Goal: Task Accomplishment & Management: Use online tool/utility

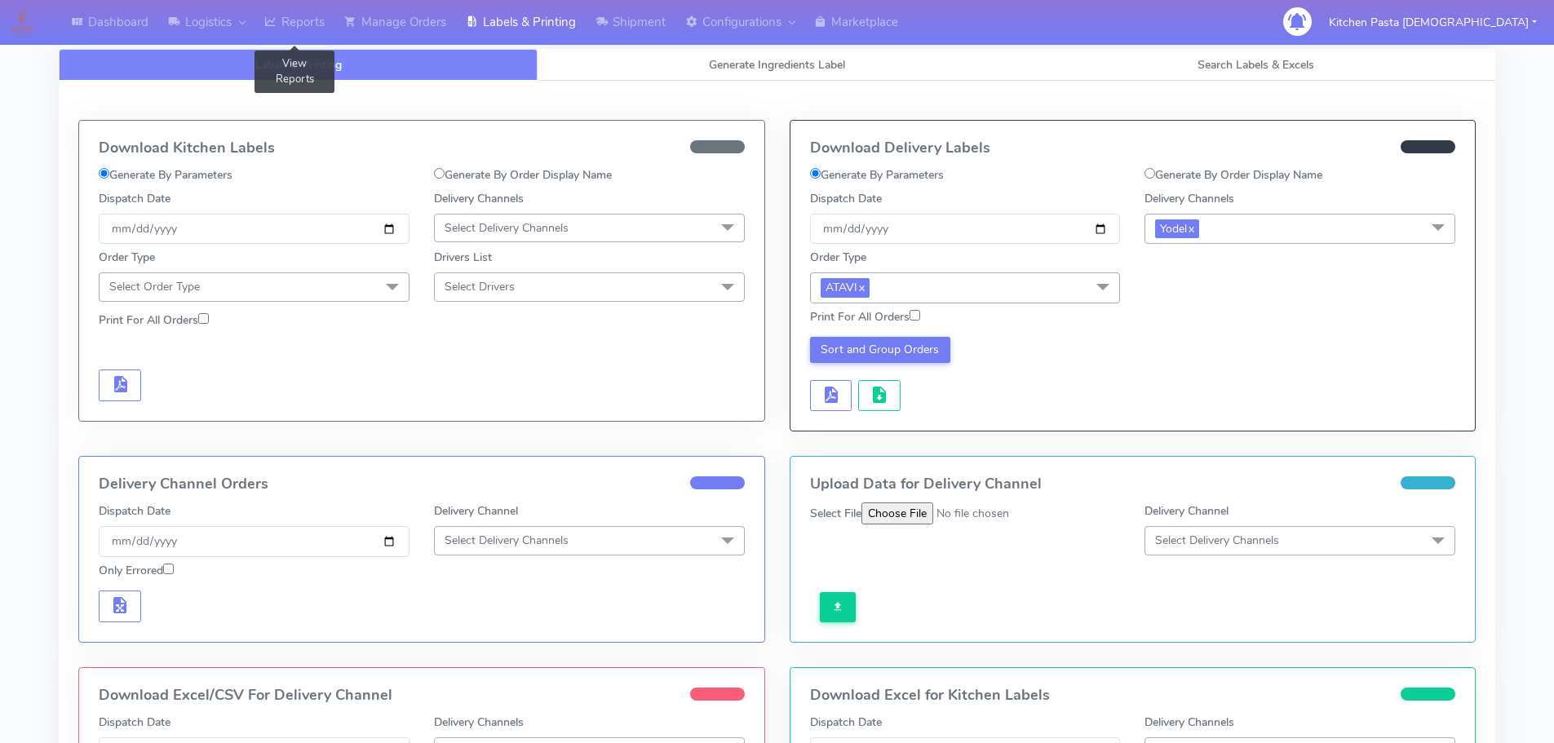
click at [308, 13] on link "Reports" at bounding box center [295, 22] width 80 height 45
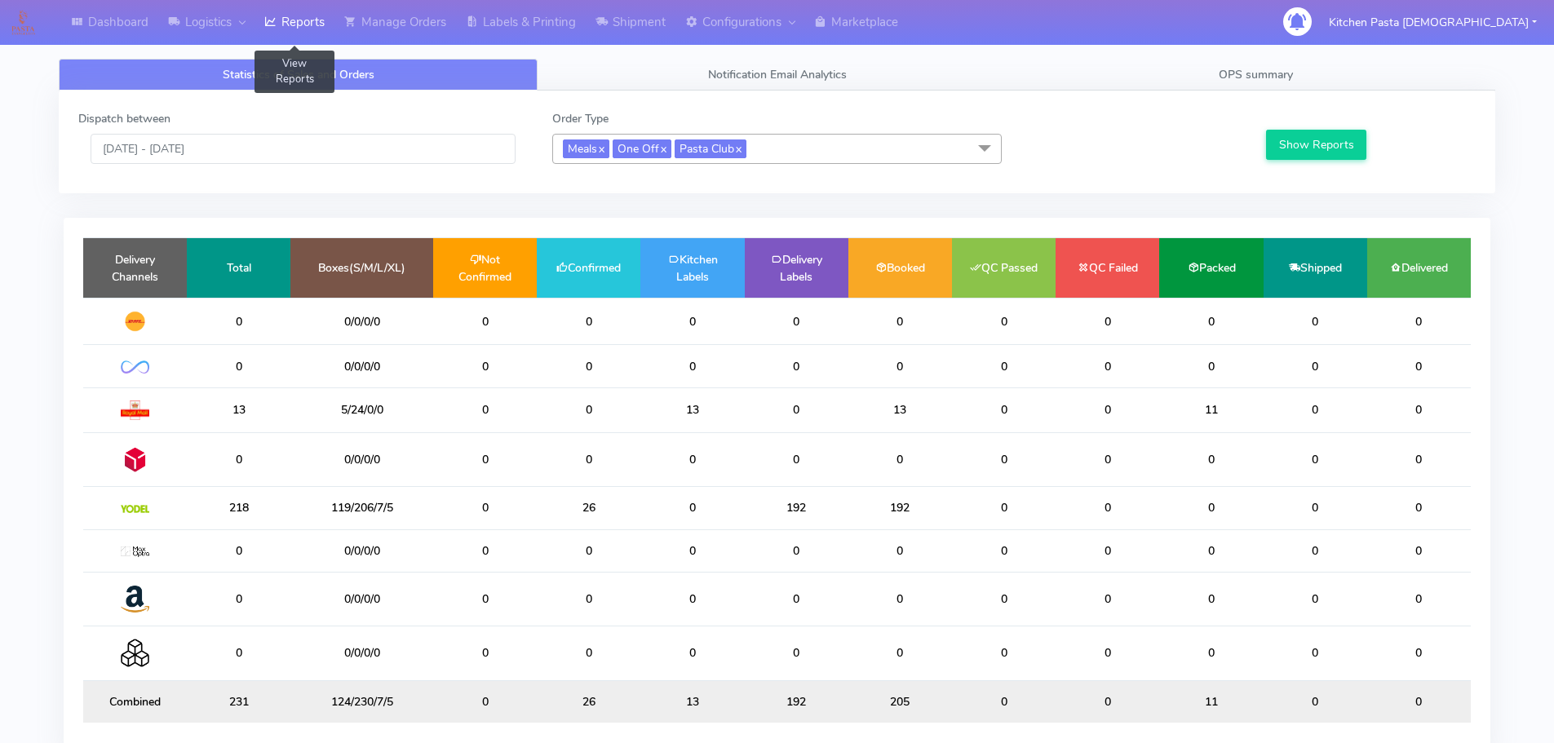
drag, startPoint x: 793, startPoint y: 149, endPoint x: 775, endPoint y: 148, distance: 18.0
click at [793, 149] on span "Meals x One Off x Pasta Club x" at bounding box center [777, 149] width 450 height 30
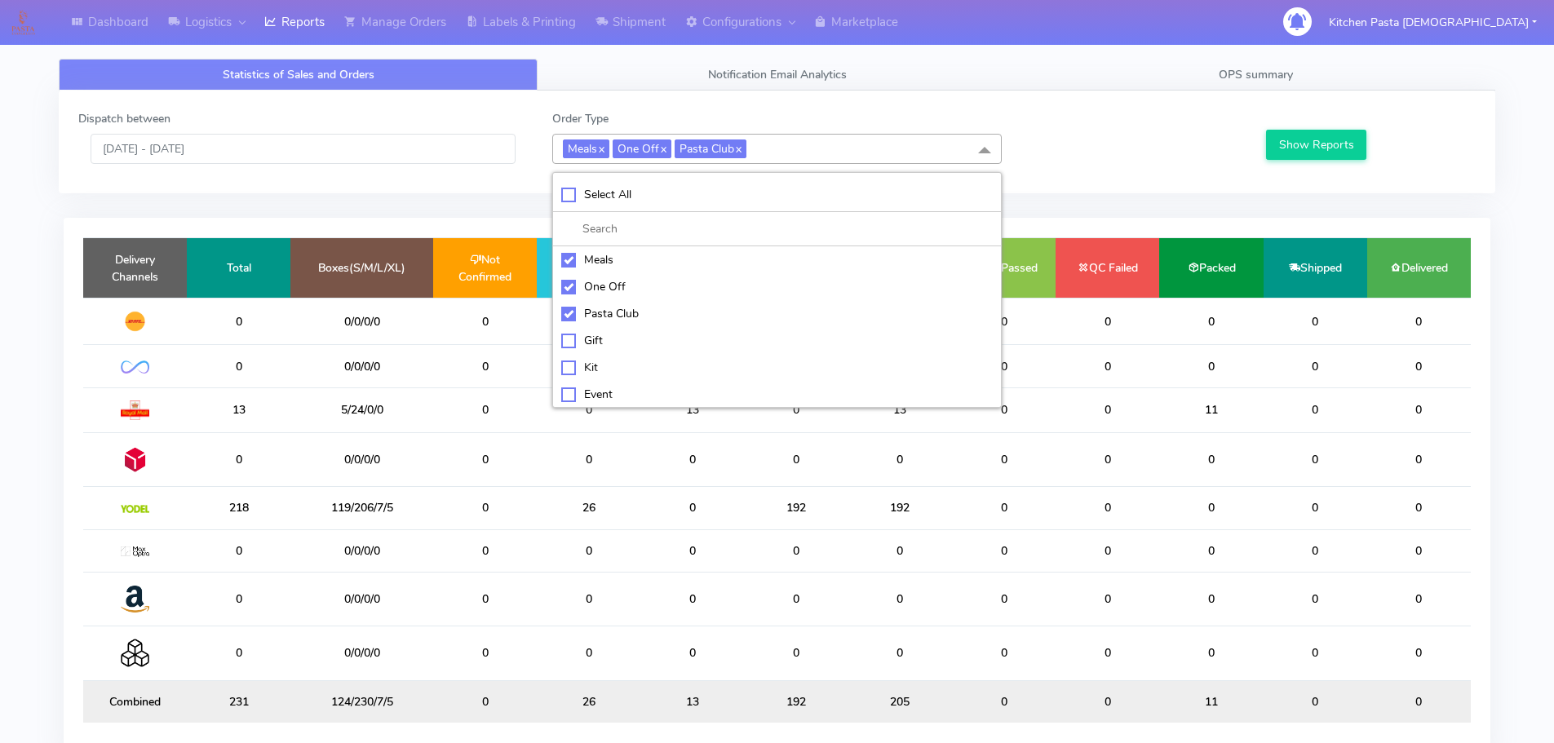
click at [612, 268] on li "Meals" at bounding box center [777, 259] width 448 height 27
checkbox input "false"
drag, startPoint x: 606, startPoint y: 281, endPoint x: 608, endPoint y: 308, distance: 27.0
click at [607, 283] on div "One Off" at bounding box center [777, 286] width 432 height 17
checkbox input "false"
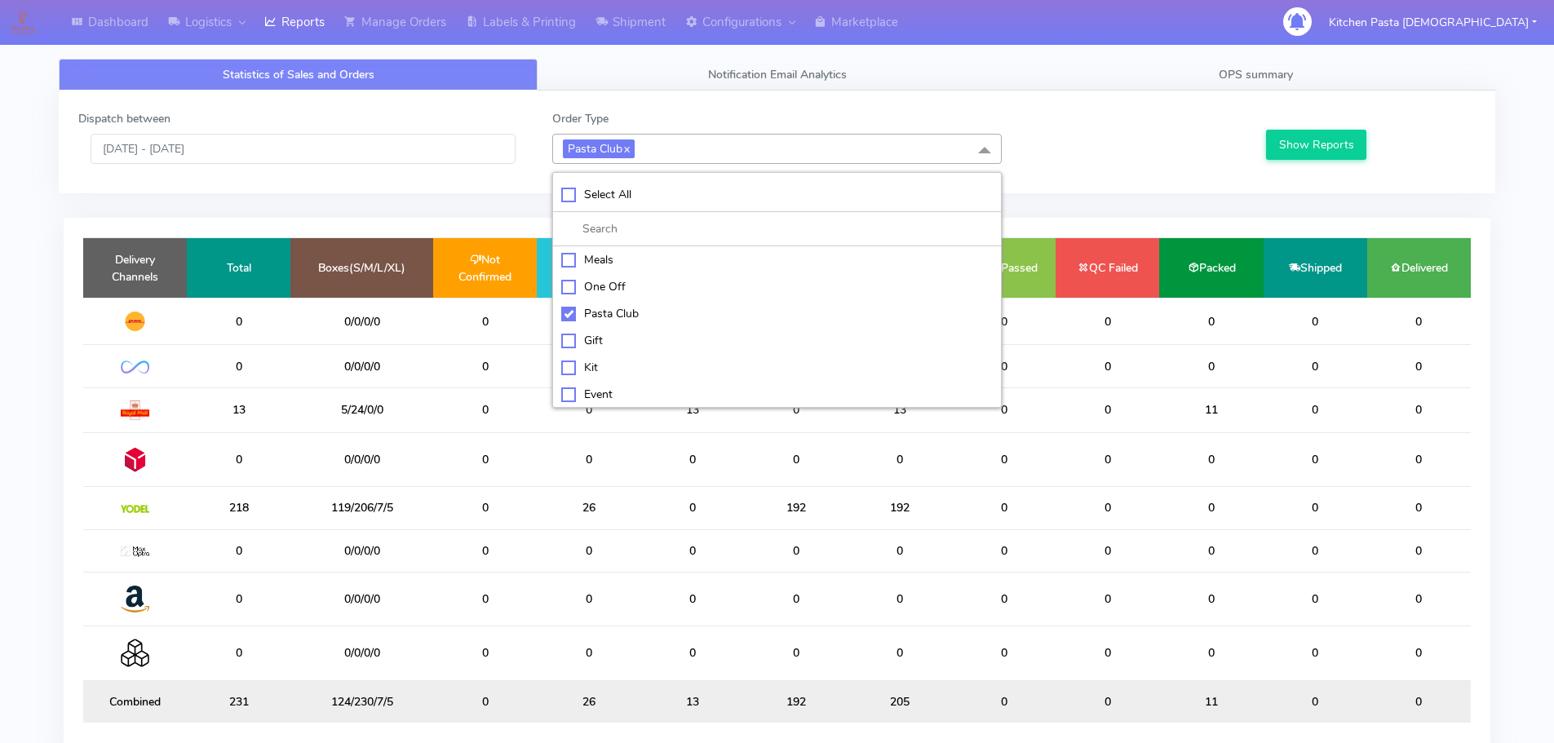
click at [610, 308] on div "Pasta Club" at bounding box center [777, 313] width 432 height 17
checkbox input "false"
drag, startPoint x: 601, startPoint y: 359, endPoint x: 690, endPoint y: 363, distance: 89.0
click at [605, 360] on div "Kit" at bounding box center [777, 365] width 432 height 17
checkbox input "true"
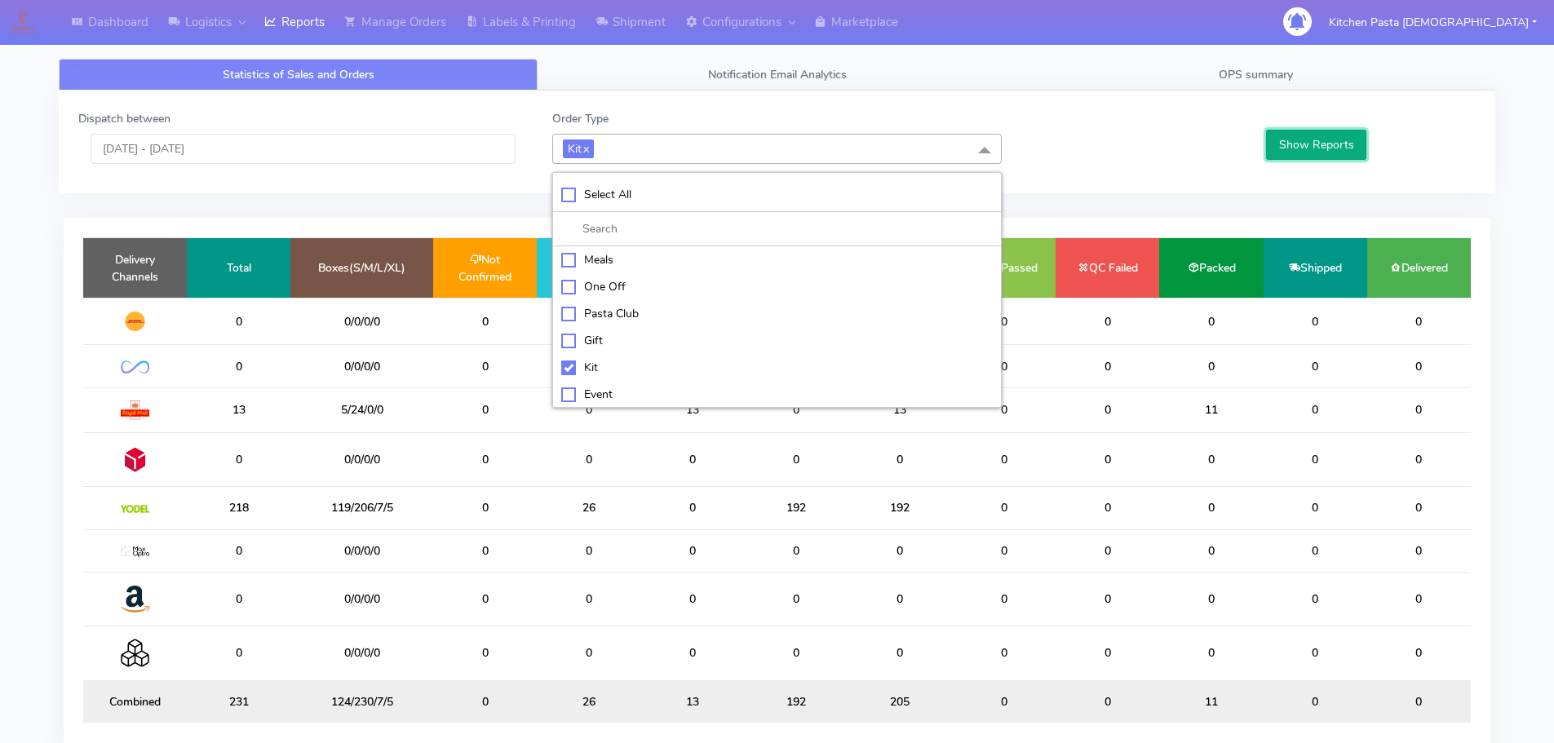
click at [1287, 153] on button "Show Reports" at bounding box center [1316, 145] width 100 height 30
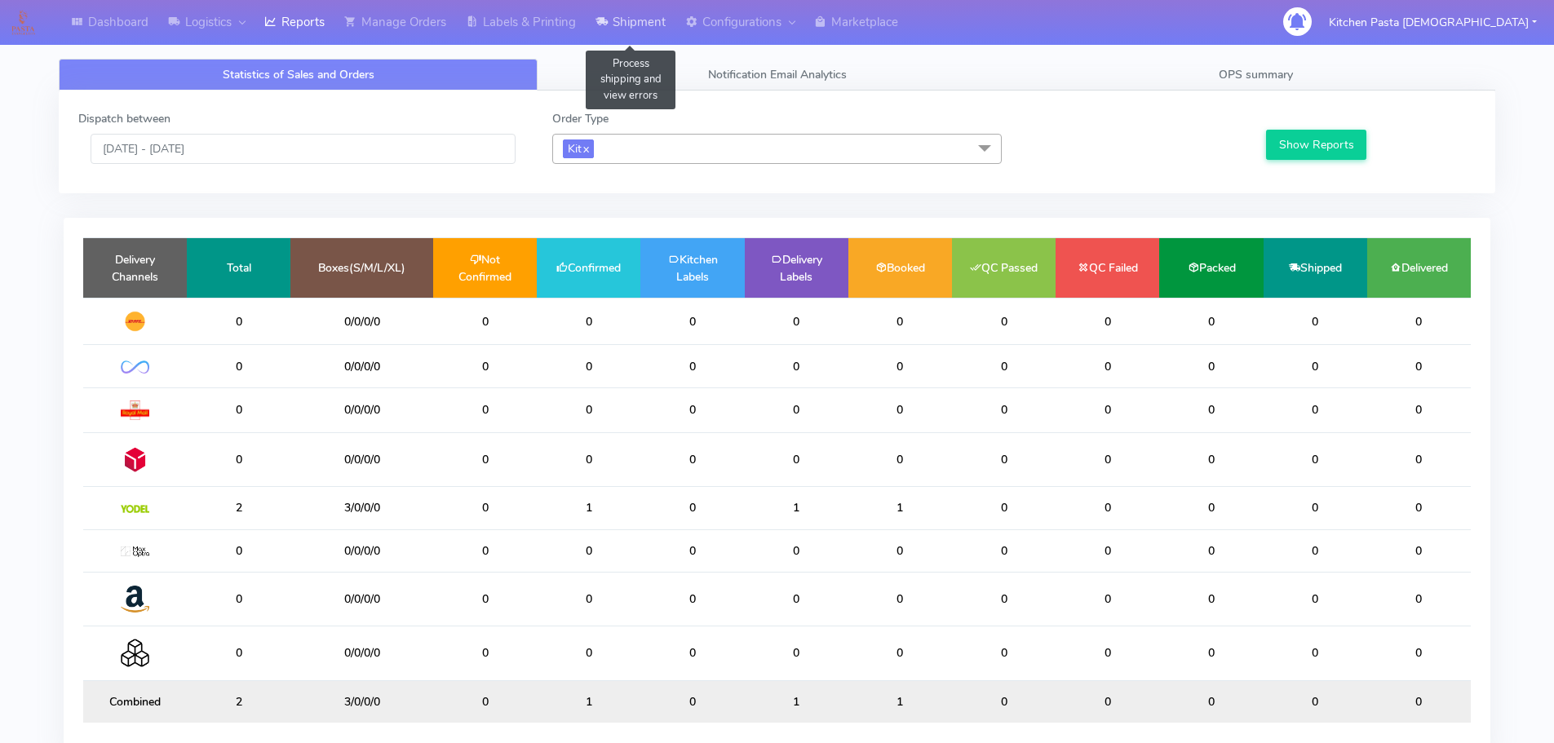
click at [659, 15] on link "Shipment" at bounding box center [631, 22] width 90 height 45
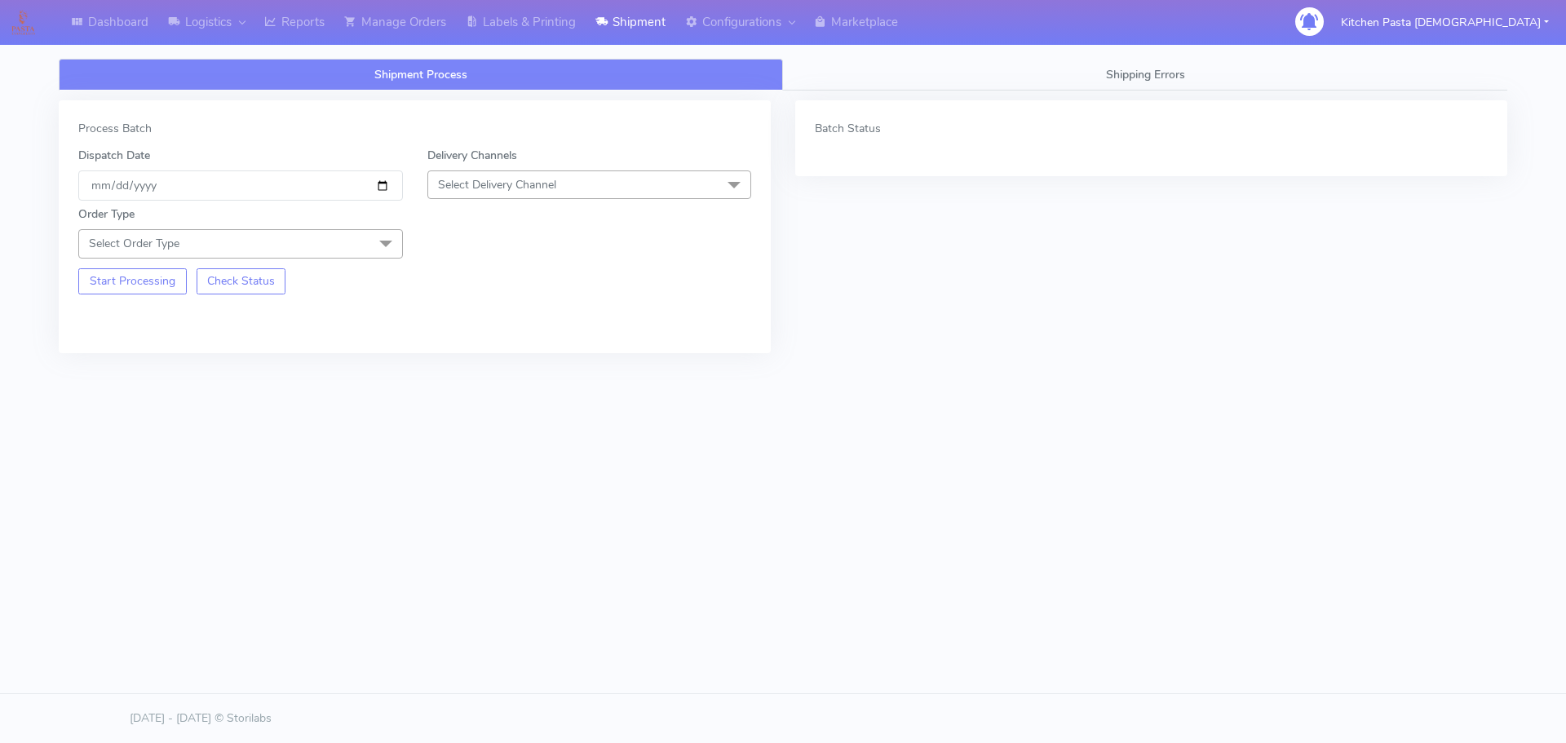
click at [481, 182] on span "Select Delivery Channel" at bounding box center [497, 185] width 118 height 16
click at [489, 372] on div "Yodel" at bounding box center [589, 368] width 307 height 17
click at [361, 238] on span "Select Order Type" at bounding box center [240, 243] width 325 height 29
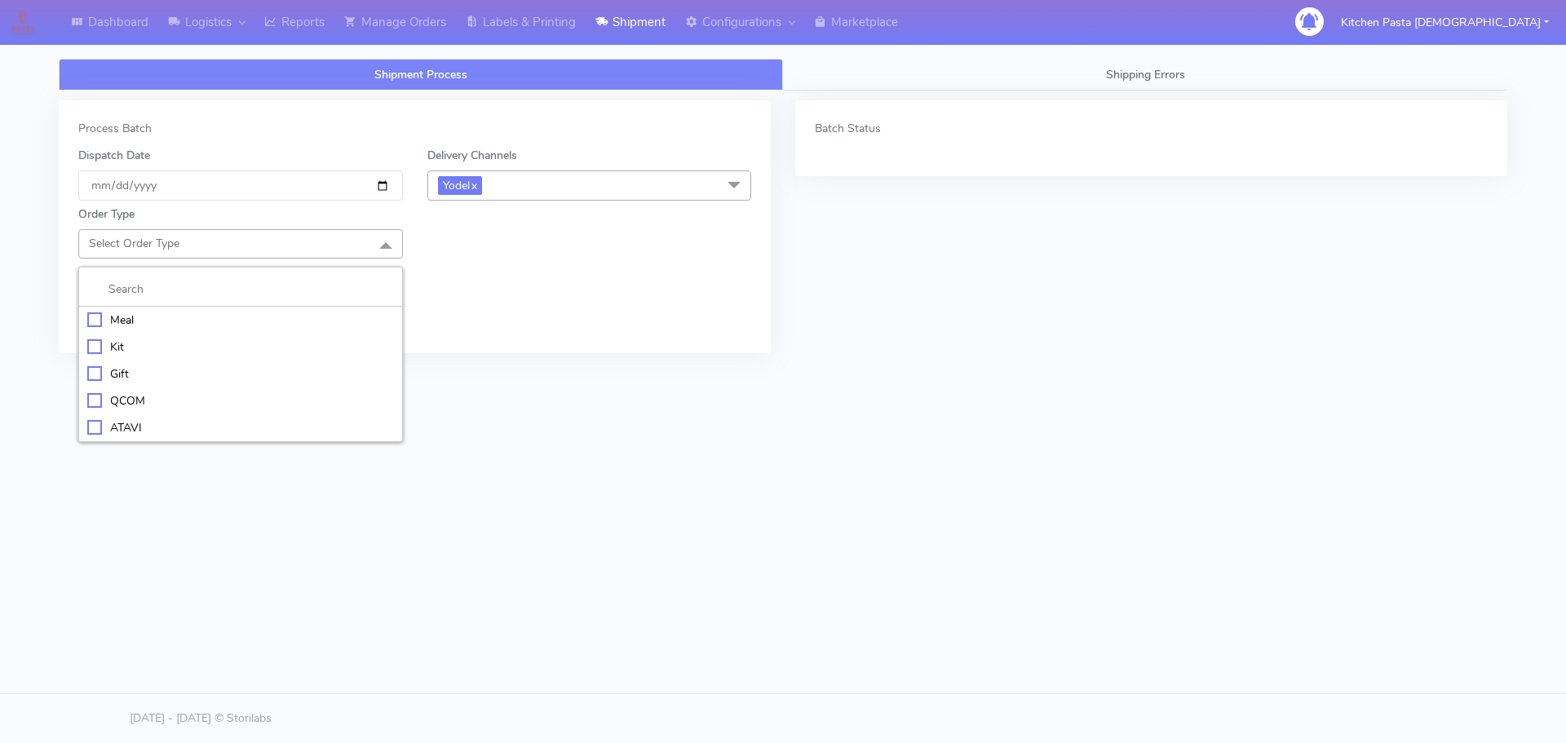
drag, startPoint x: 190, startPoint y: 356, endPoint x: 197, endPoint y: 346, distance: 11.8
click at [196, 348] on li "Kit" at bounding box center [240, 347] width 323 height 27
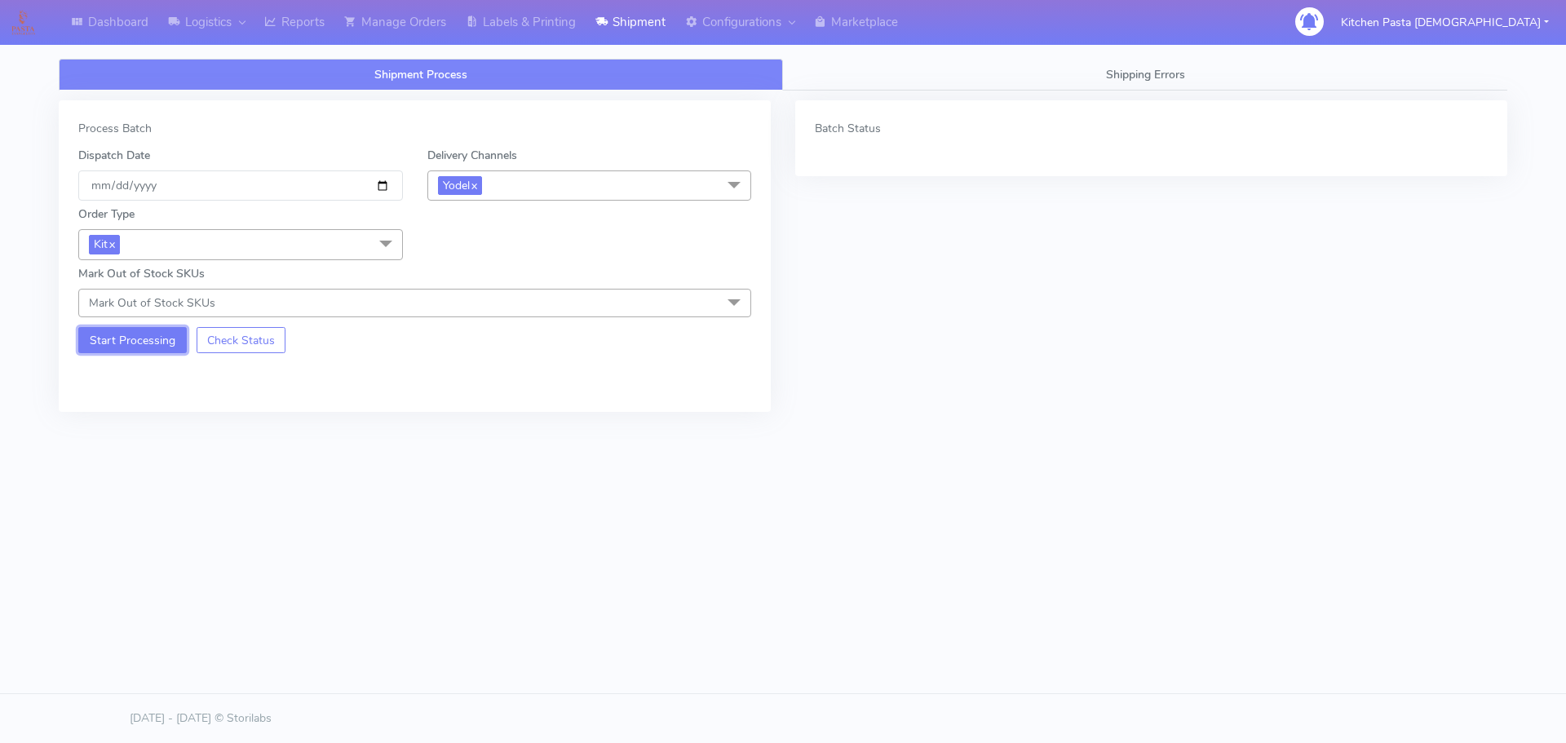
click at [127, 342] on button "Start Processing" at bounding box center [132, 340] width 109 height 26
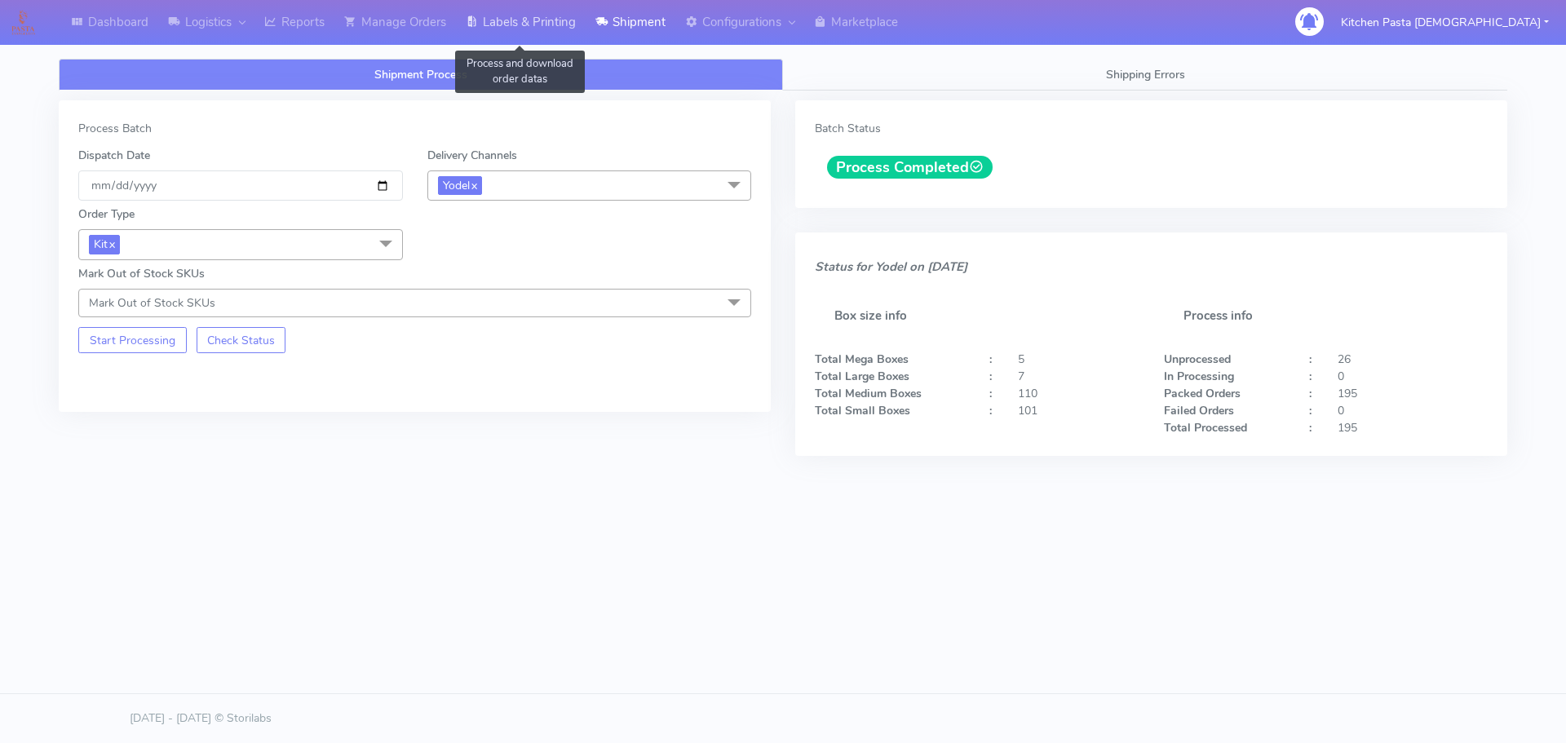
drag, startPoint x: 541, startPoint y: 18, endPoint x: 509, endPoint y: 23, distance: 32.2
click at [541, 18] on link "Labels & Printing" at bounding box center [521, 22] width 130 height 45
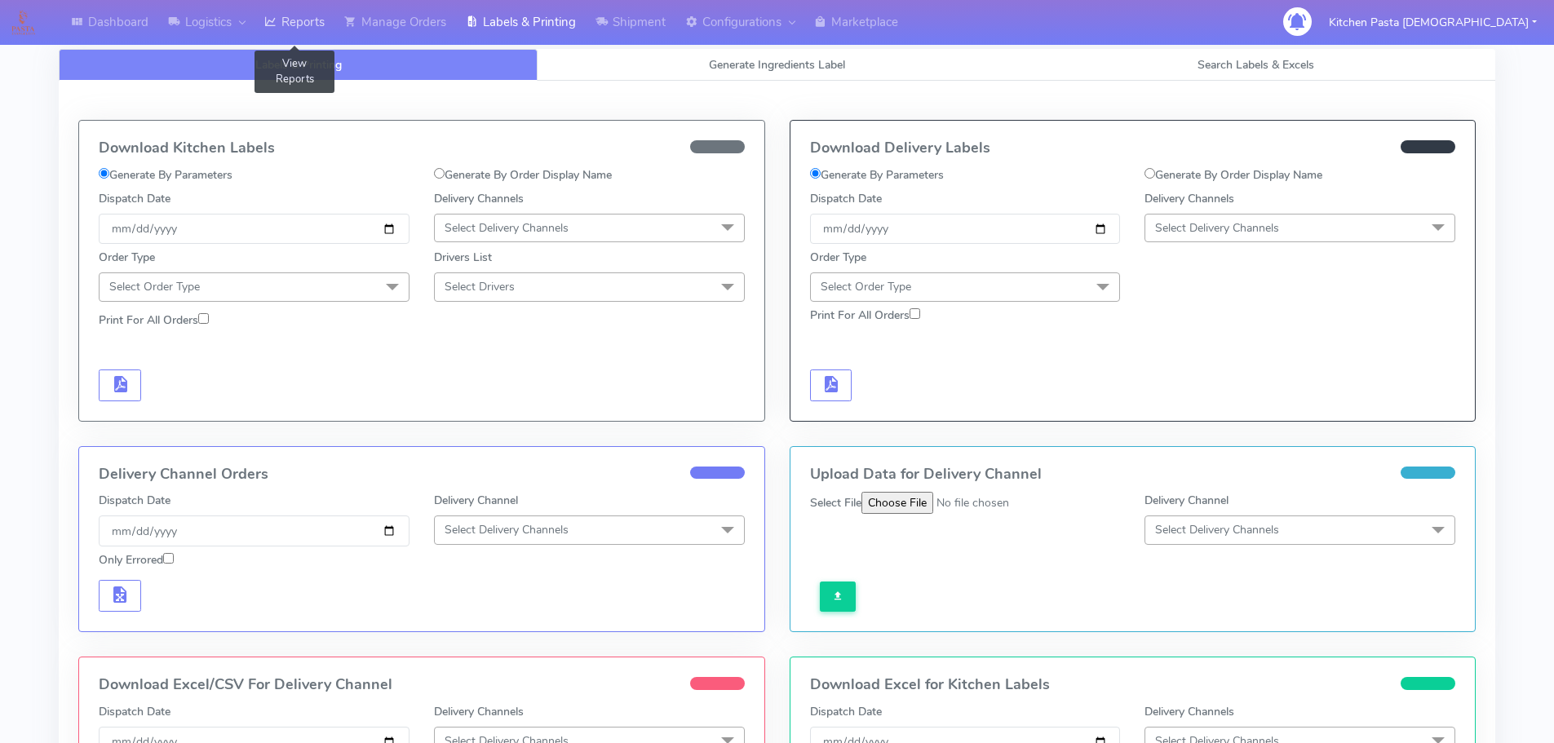
click at [308, 28] on link "Reports" at bounding box center [295, 22] width 80 height 45
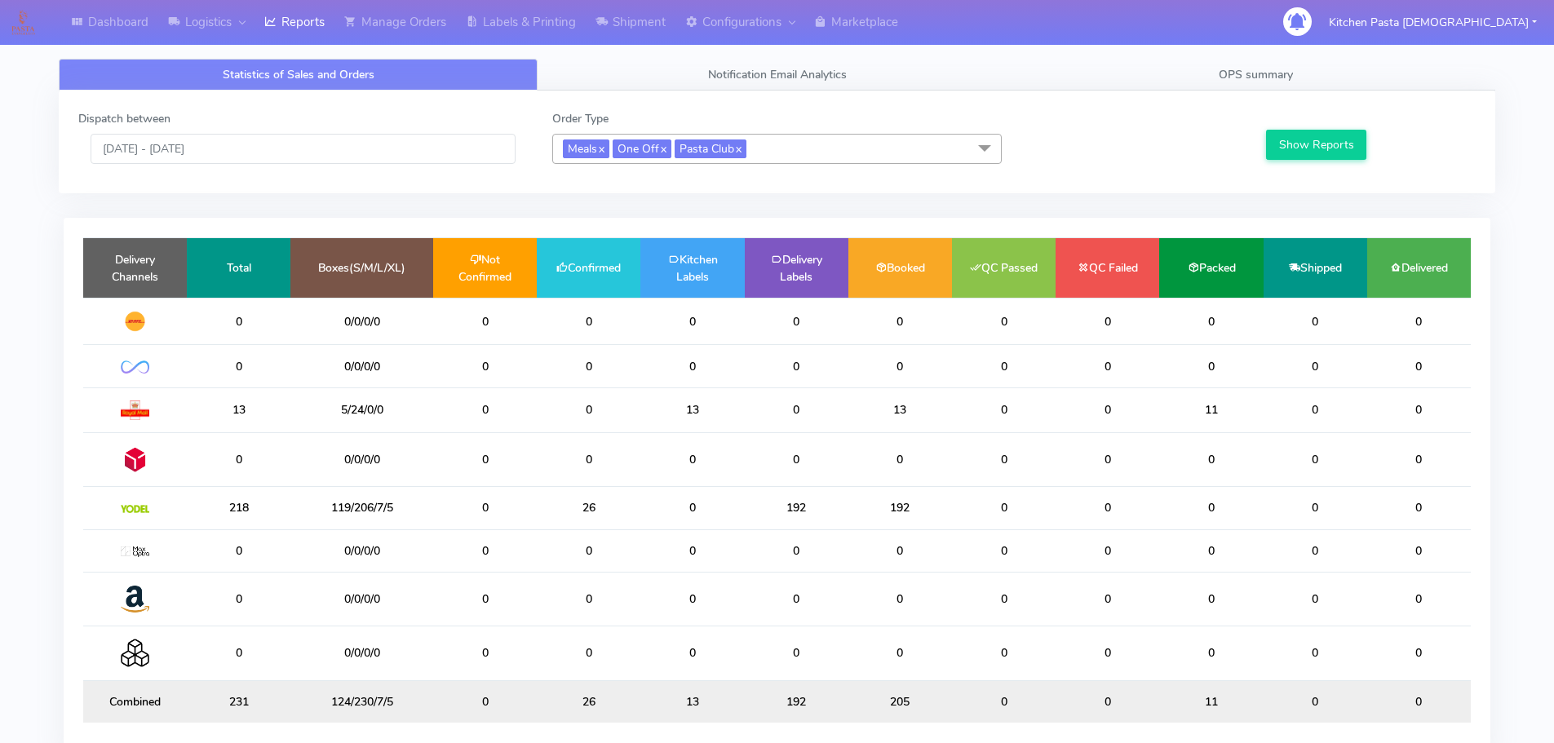
click at [800, 135] on span "Meals x One Off x Pasta Club x" at bounding box center [777, 149] width 450 height 30
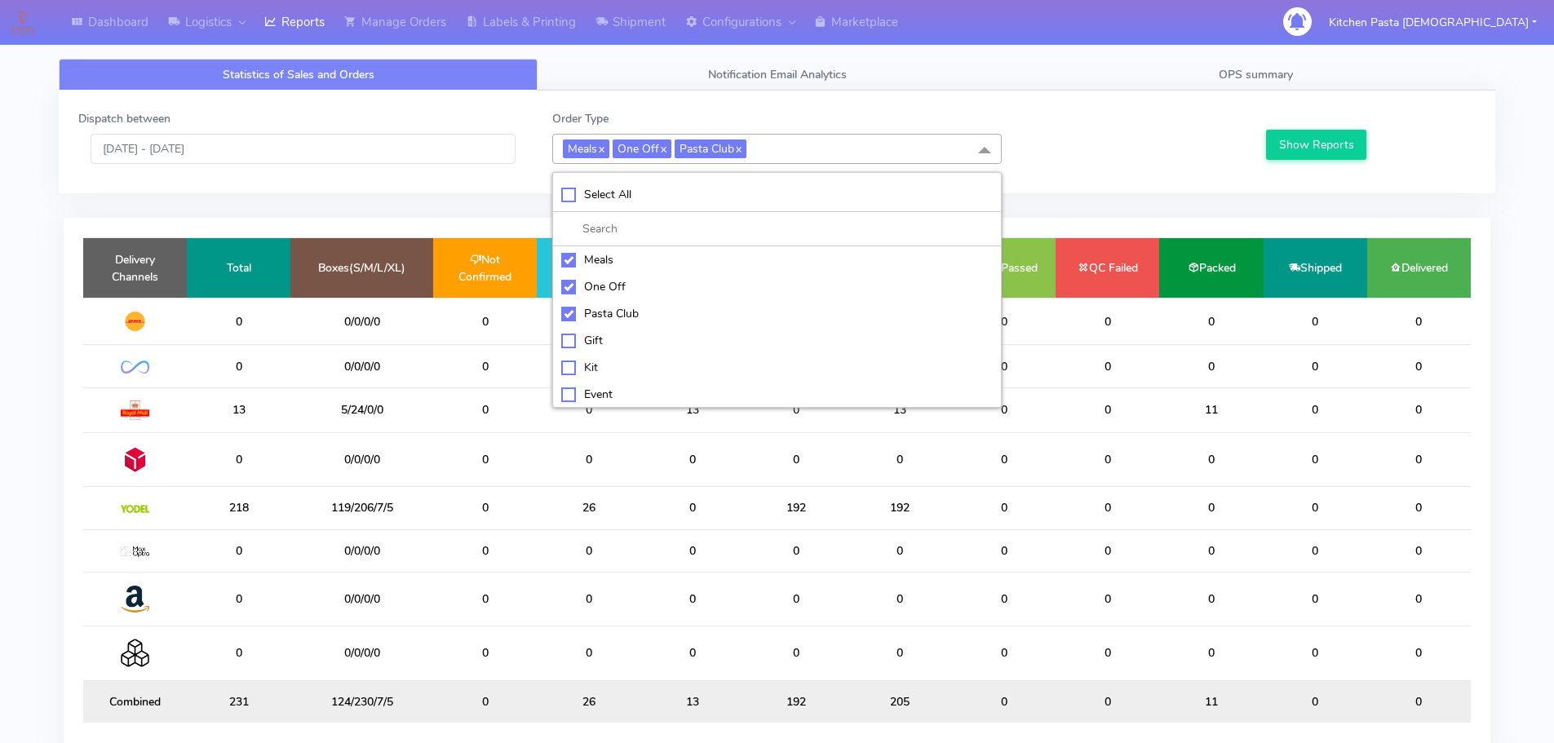
drag, startPoint x: 583, startPoint y: 253, endPoint x: 600, endPoint y: 283, distance: 34.7
click at [587, 254] on div "Meals" at bounding box center [777, 259] width 432 height 17
checkbox input "false"
drag, startPoint x: 603, startPoint y: 285, endPoint x: 604, endPoint y: 297, distance: 12.3
click at [604, 287] on div "One Off" at bounding box center [777, 286] width 432 height 17
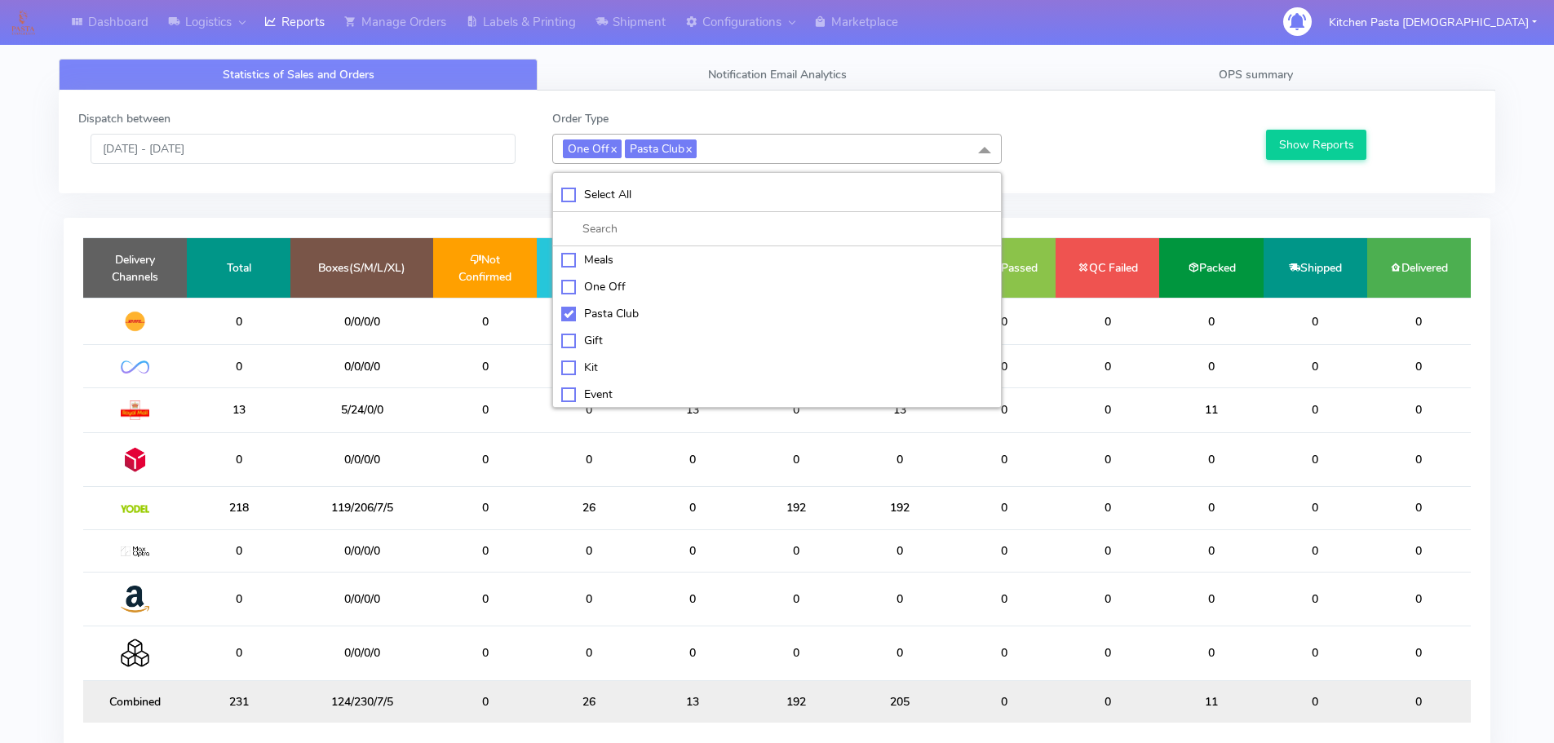
checkbox input "false"
click at [608, 317] on div "Pasta Club" at bounding box center [777, 313] width 432 height 17
checkbox input "false"
click at [601, 373] on div "Kit" at bounding box center [777, 365] width 432 height 17
checkbox input "true"
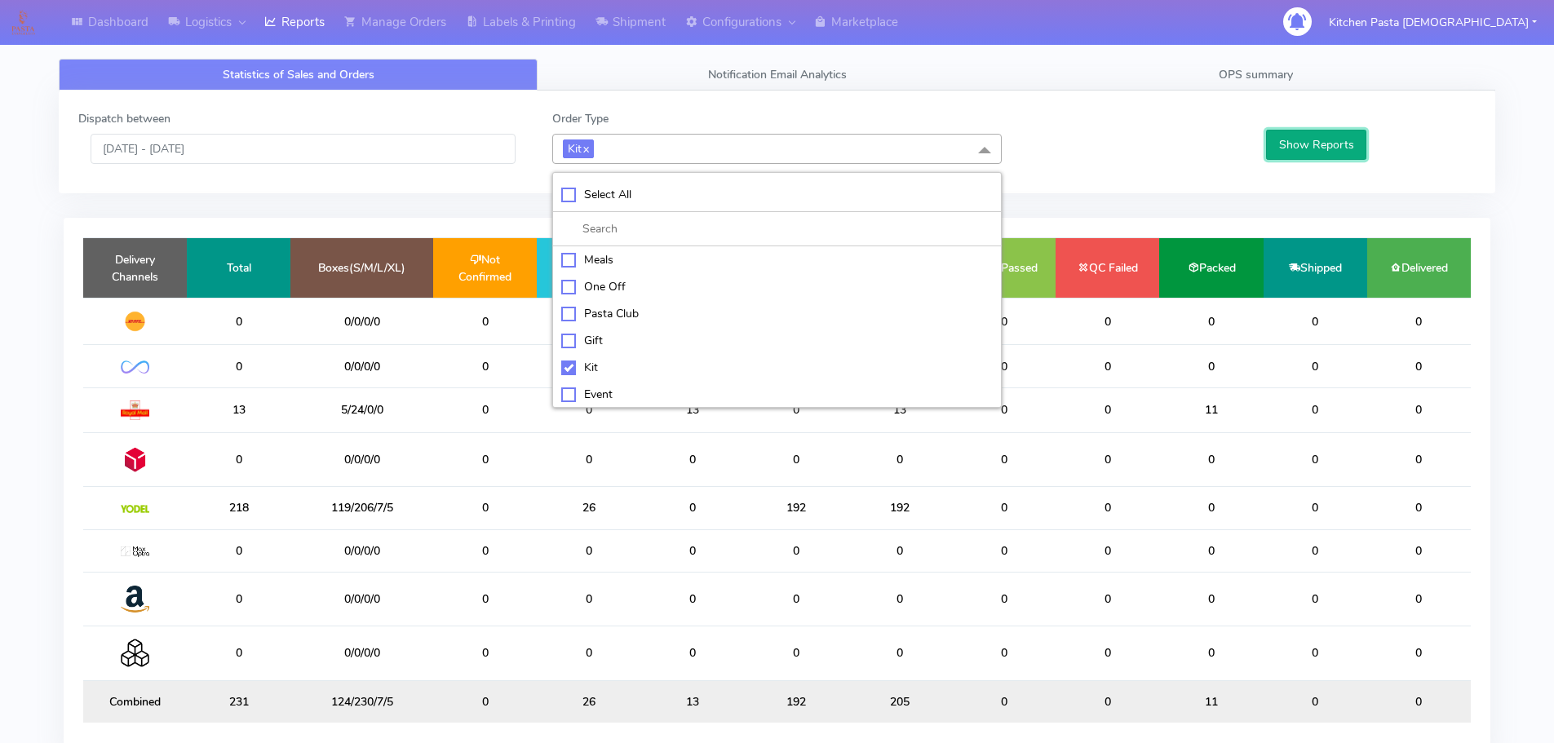
click at [1309, 142] on button "Show Reports" at bounding box center [1316, 145] width 100 height 30
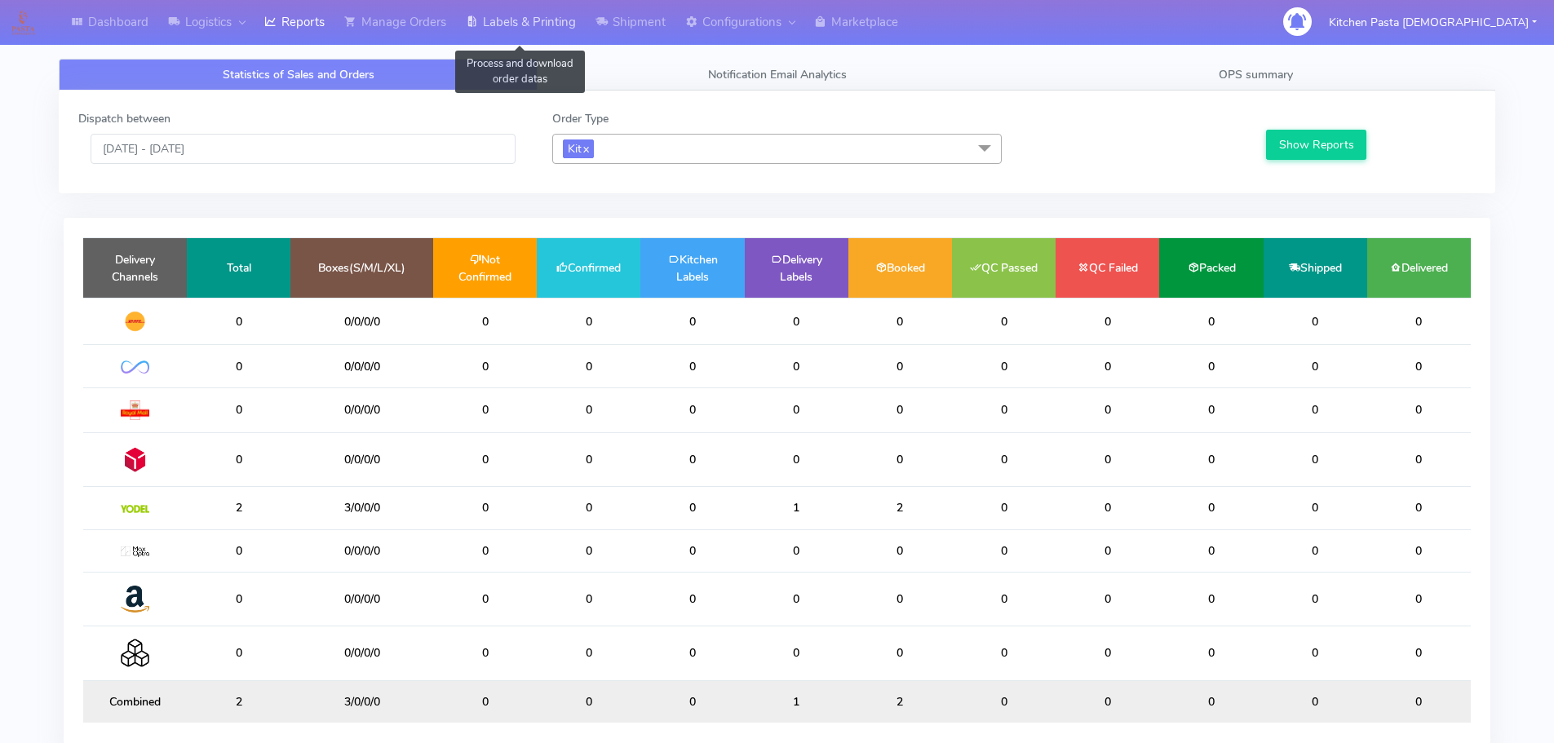
click at [548, 21] on link "Labels & Printing" at bounding box center [521, 22] width 130 height 45
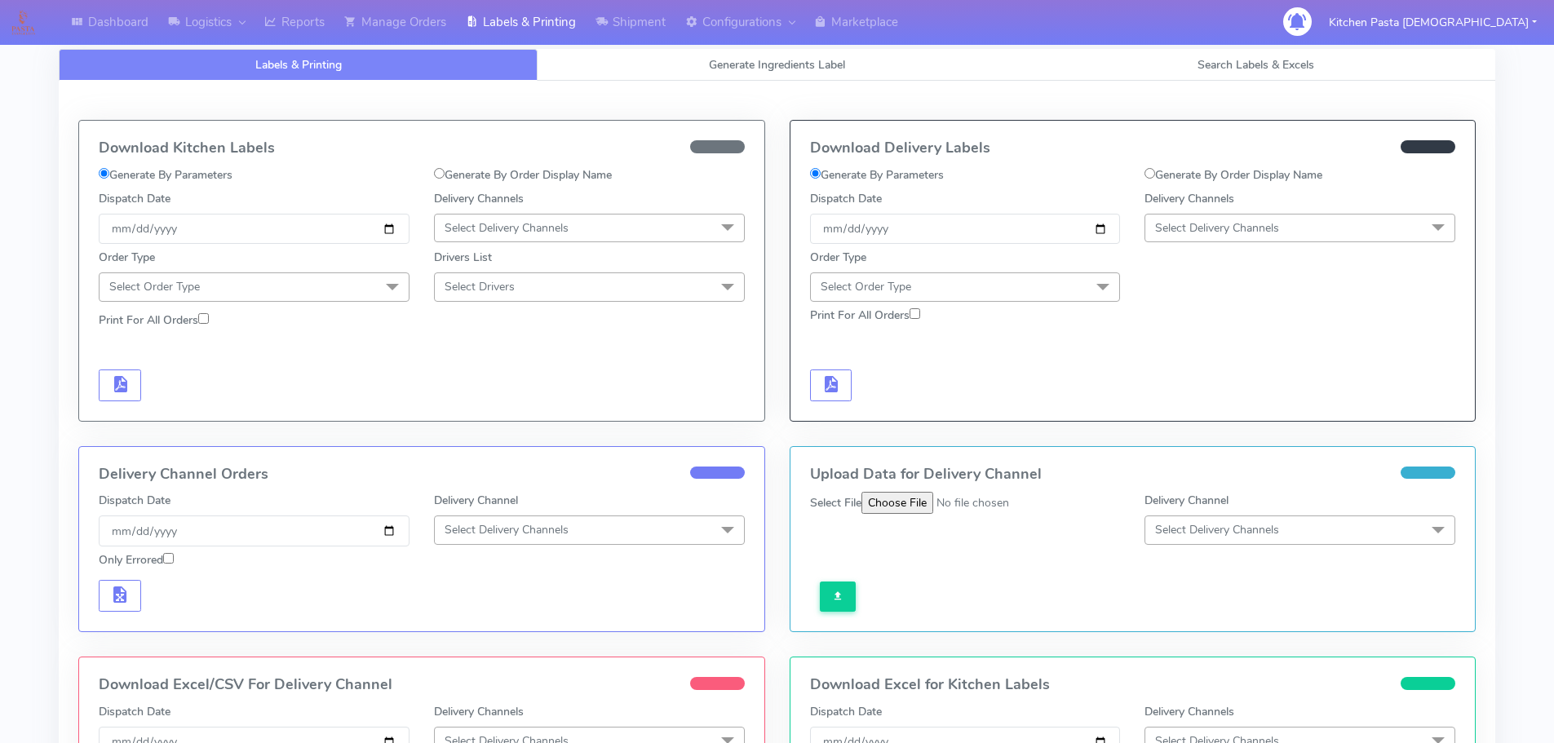
click at [1208, 230] on span "Select Delivery Channels" at bounding box center [1217, 228] width 124 height 16
click at [1202, 406] on div "Yodel" at bounding box center [1300, 411] width 293 height 17
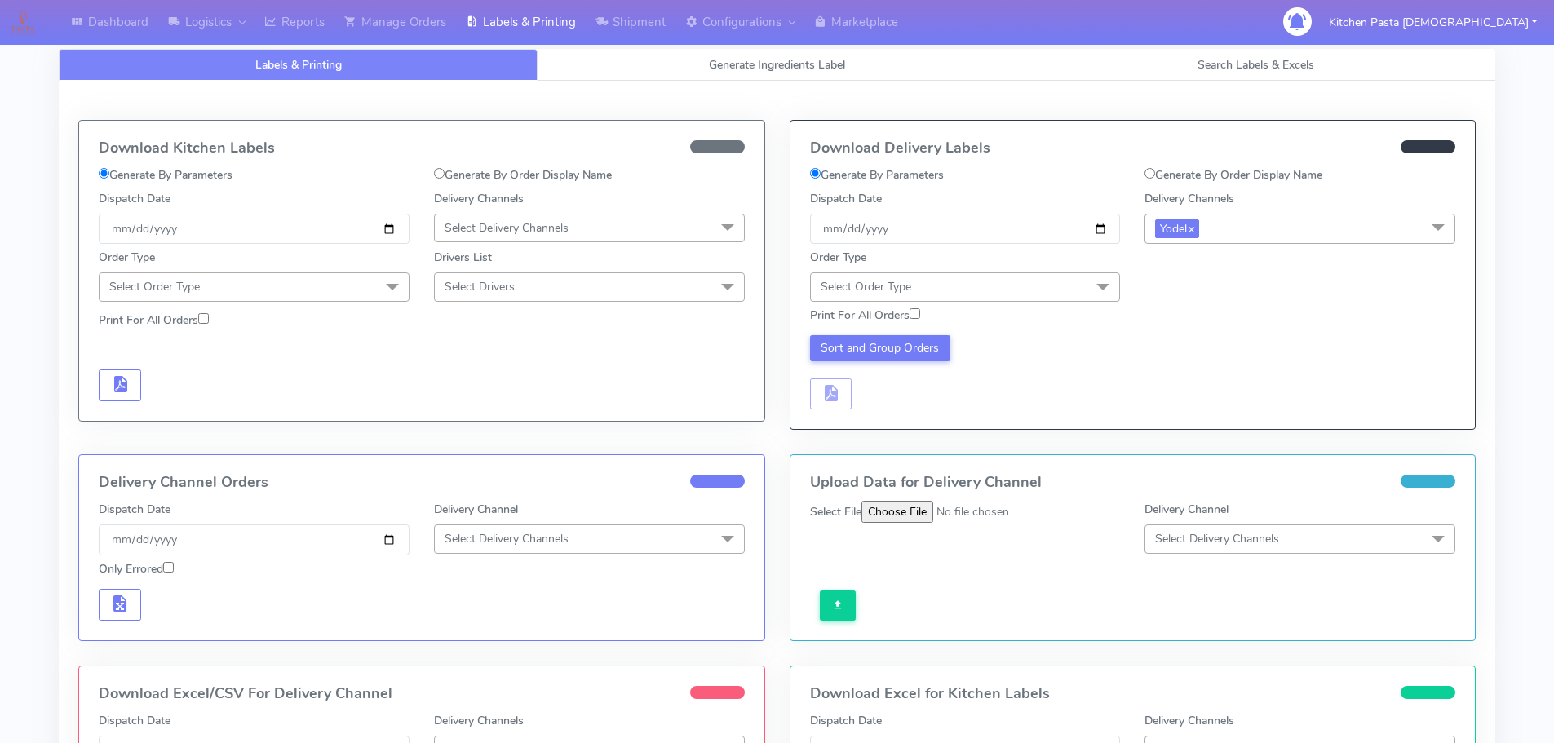
click at [1033, 289] on span "Select Order Type" at bounding box center [965, 286] width 311 height 29
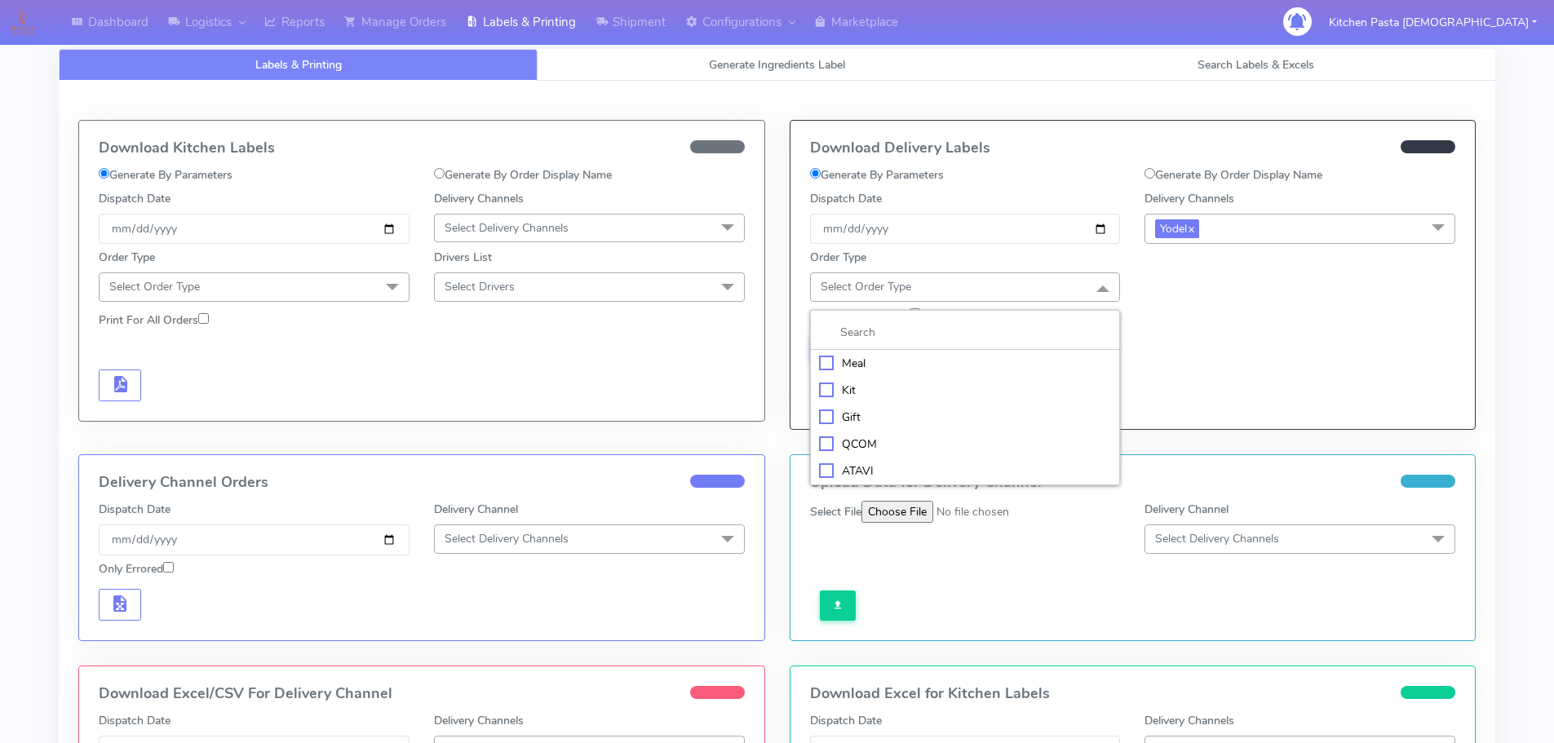
click at [910, 394] on div "Kit" at bounding box center [965, 390] width 293 height 17
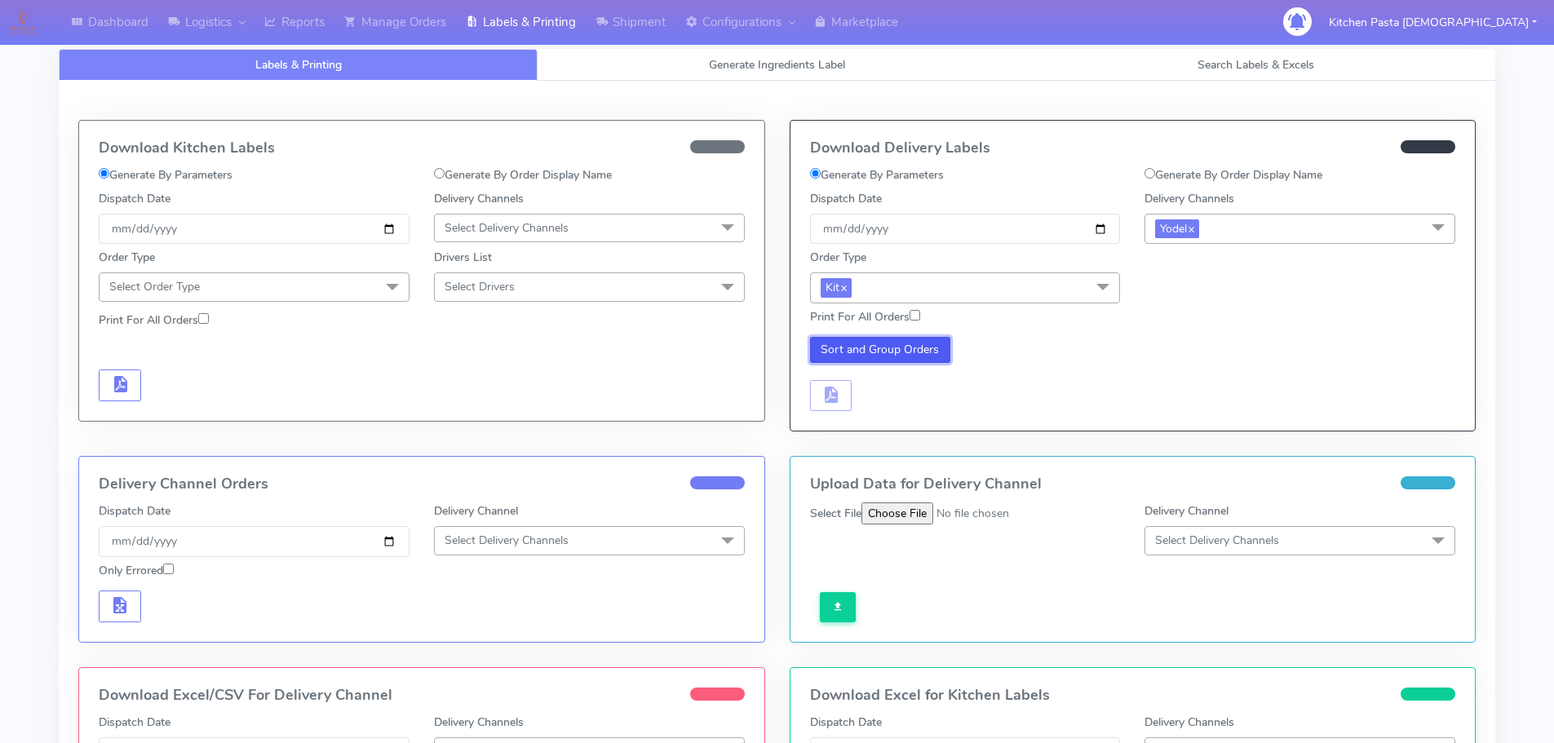
click at [845, 352] on button "Sort and Group Orders" at bounding box center [880, 350] width 141 height 26
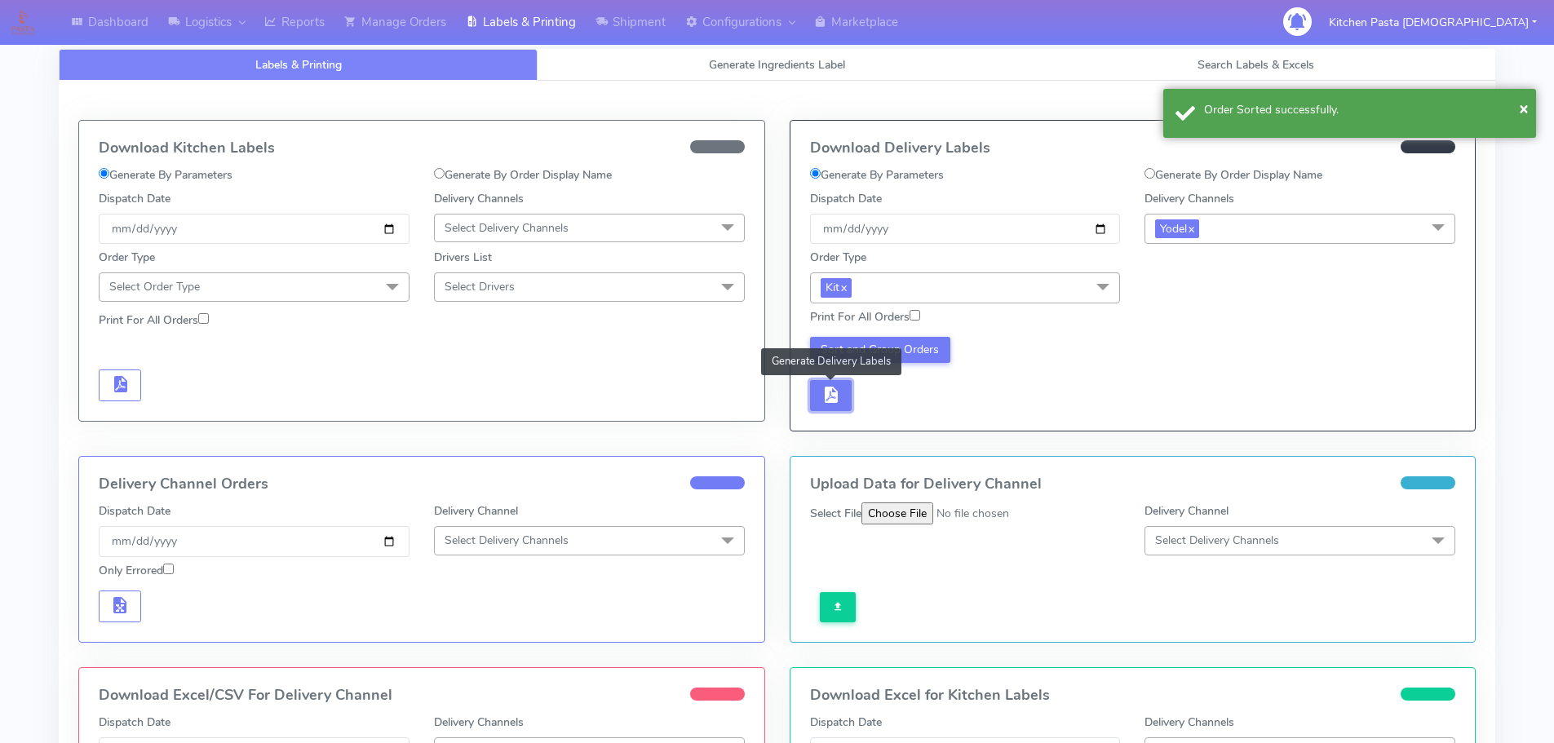
click at [826, 401] on span "button" at bounding box center [831, 399] width 20 height 16
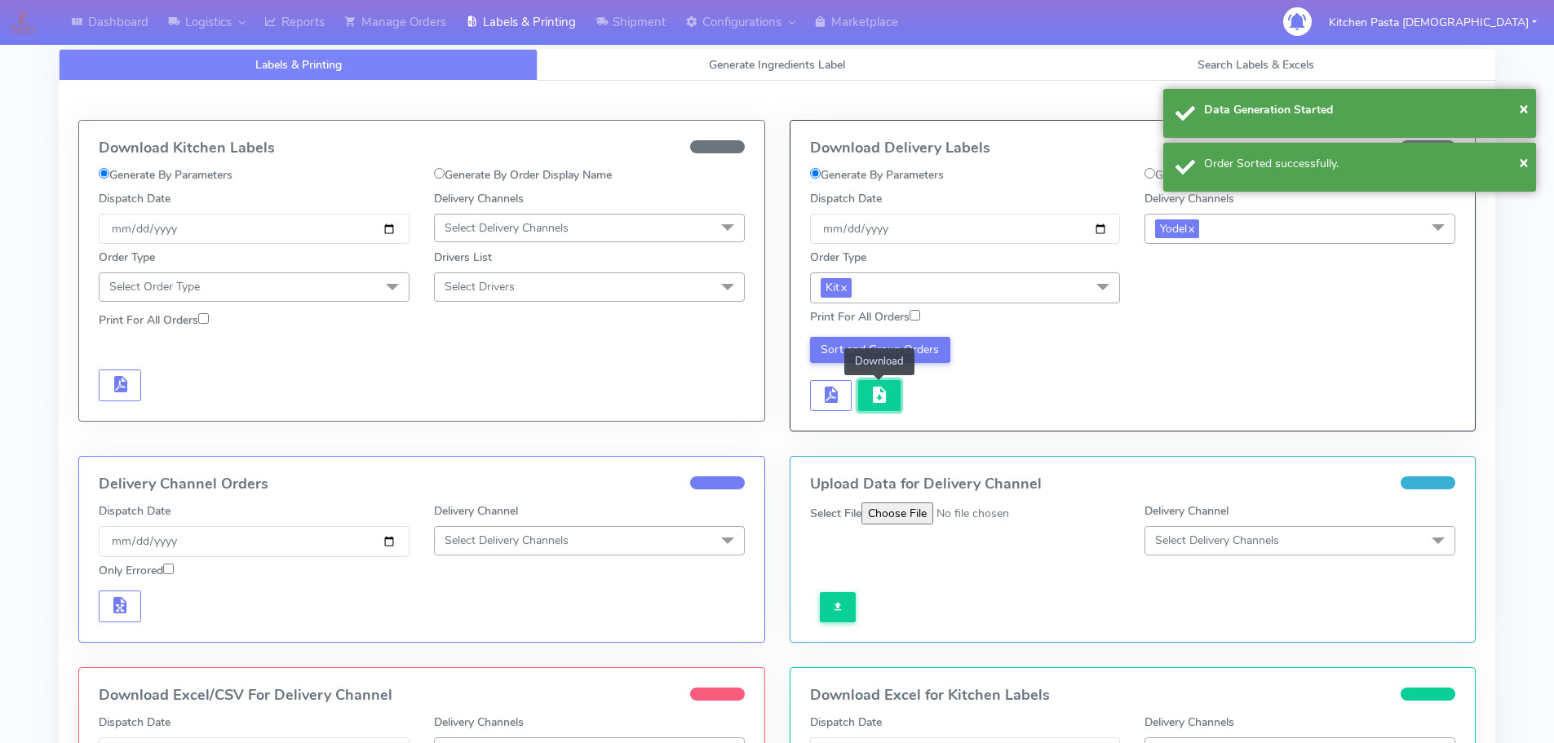
click at [862, 397] on button "button" at bounding box center [879, 396] width 42 height 32
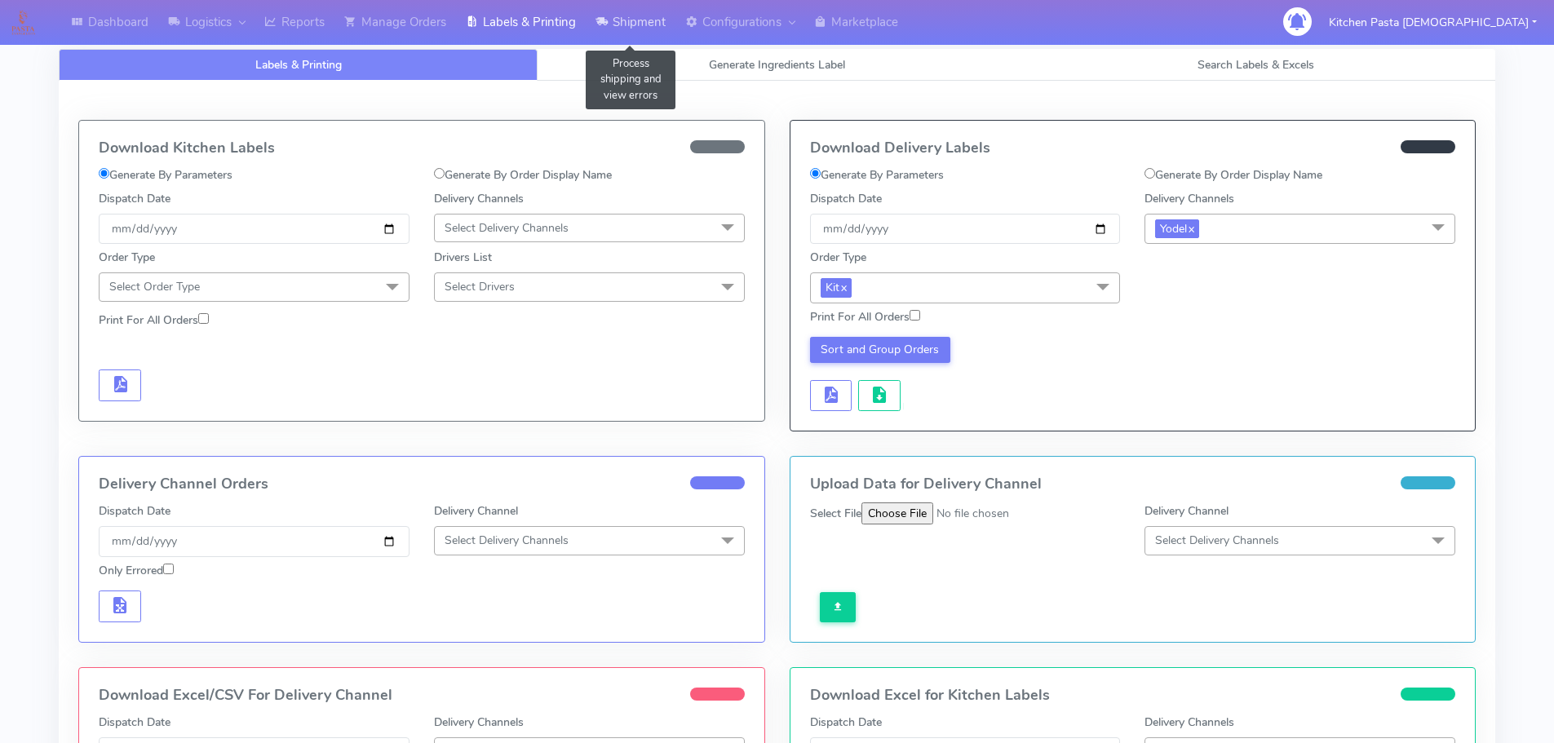
click at [612, 20] on link "Shipment" at bounding box center [631, 22] width 90 height 45
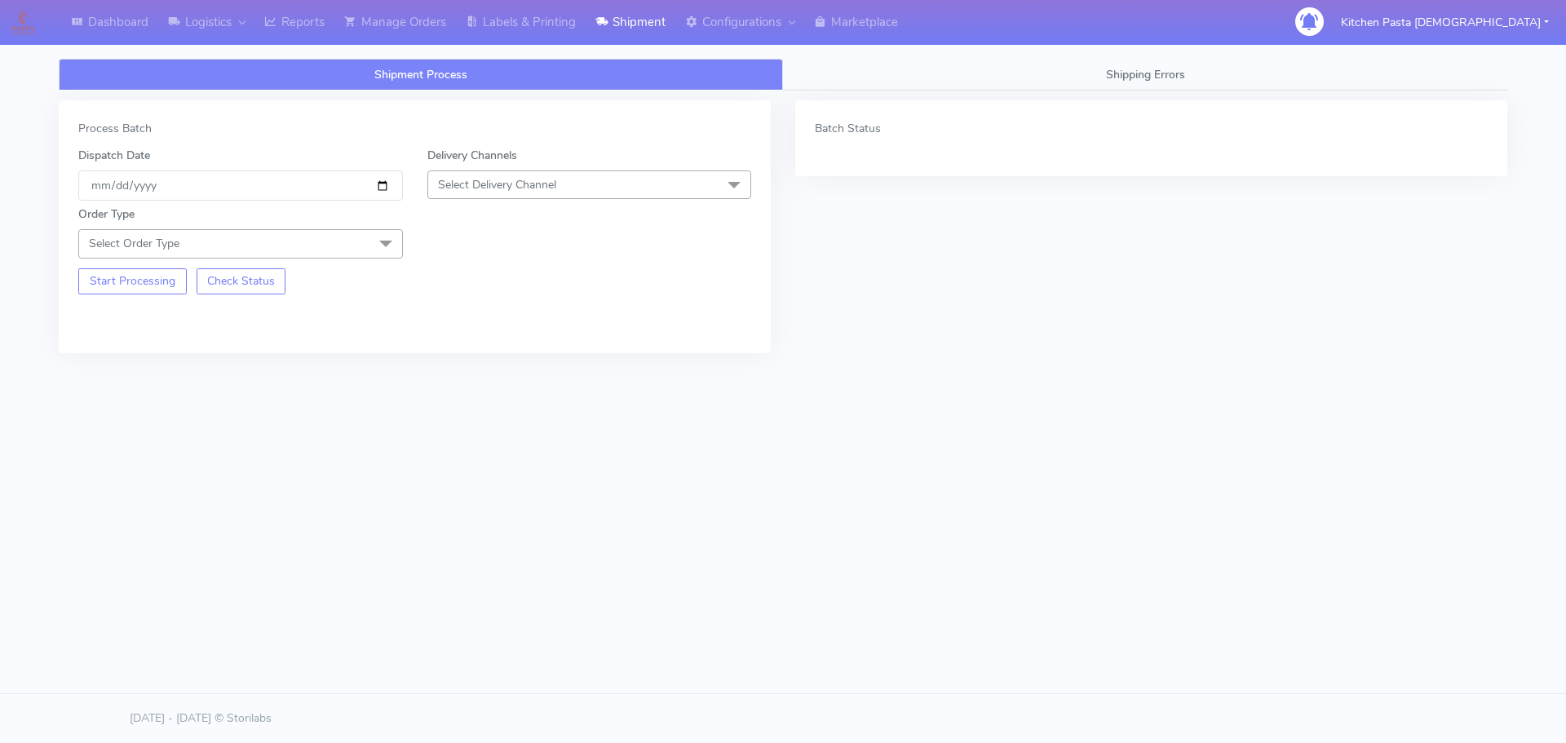
drag, startPoint x: 576, startPoint y: 184, endPoint x: 412, endPoint y: 412, distance: 281.2
click at [574, 184] on span "Select Delivery Channel" at bounding box center [590, 185] width 325 height 29
click at [478, 370] on div "Yodel" at bounding box center [589, 368] width 307 height 17
click at [361, 226] on div "Order Type Select Order Type Meal Kit Gift QCOM ATAVI" at bounding box center [240, 232] width 349 height 52
click at [230, 249] on span "Select Order Type" at bounding box center [240, 243] width 325 height 29
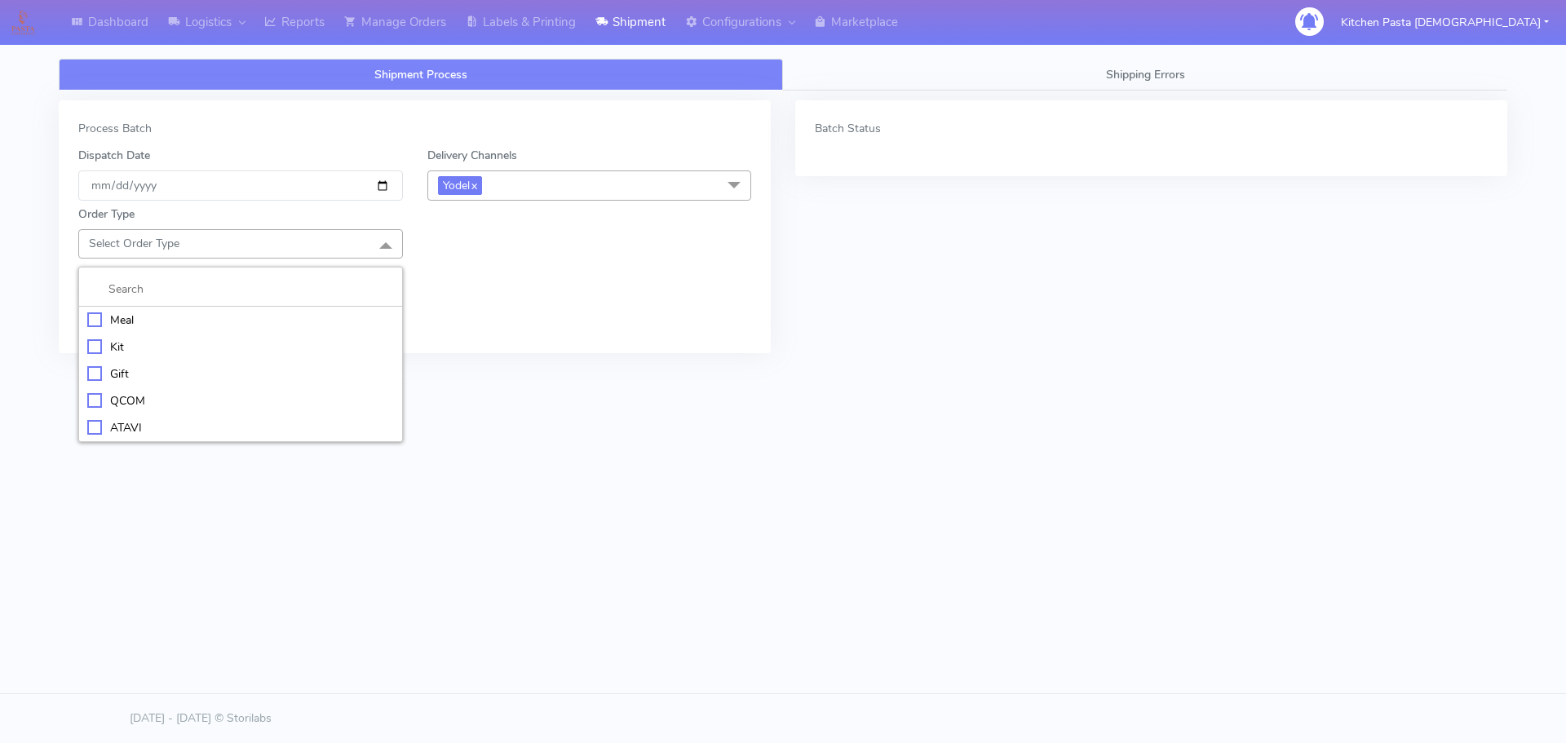
click at [119, 419] on div "ATAVI" at bounding box center [240, 427] width 307 height 17
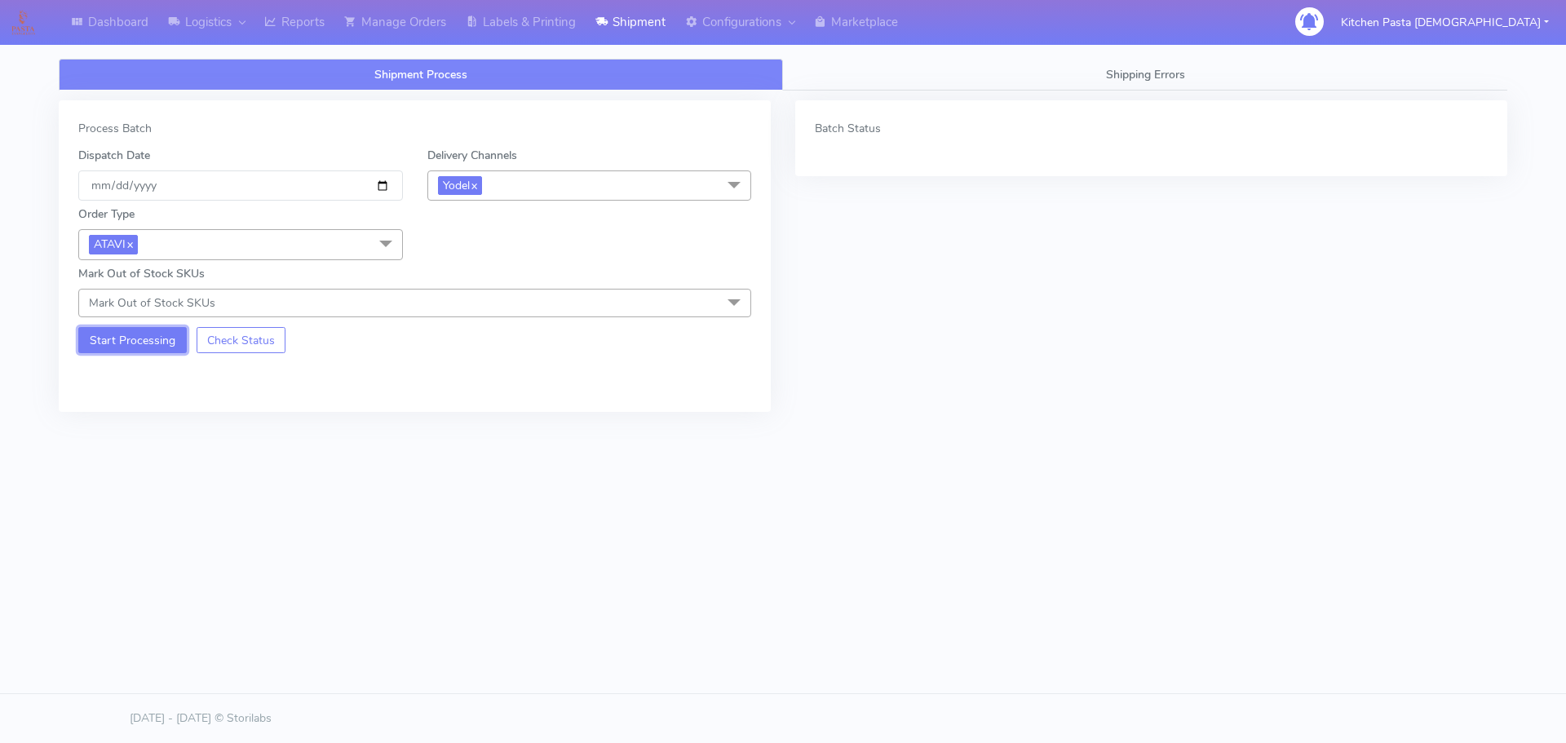
click at [127, 352] on button "Start Processing" at bounding box center [132, 340] width 109 height 26
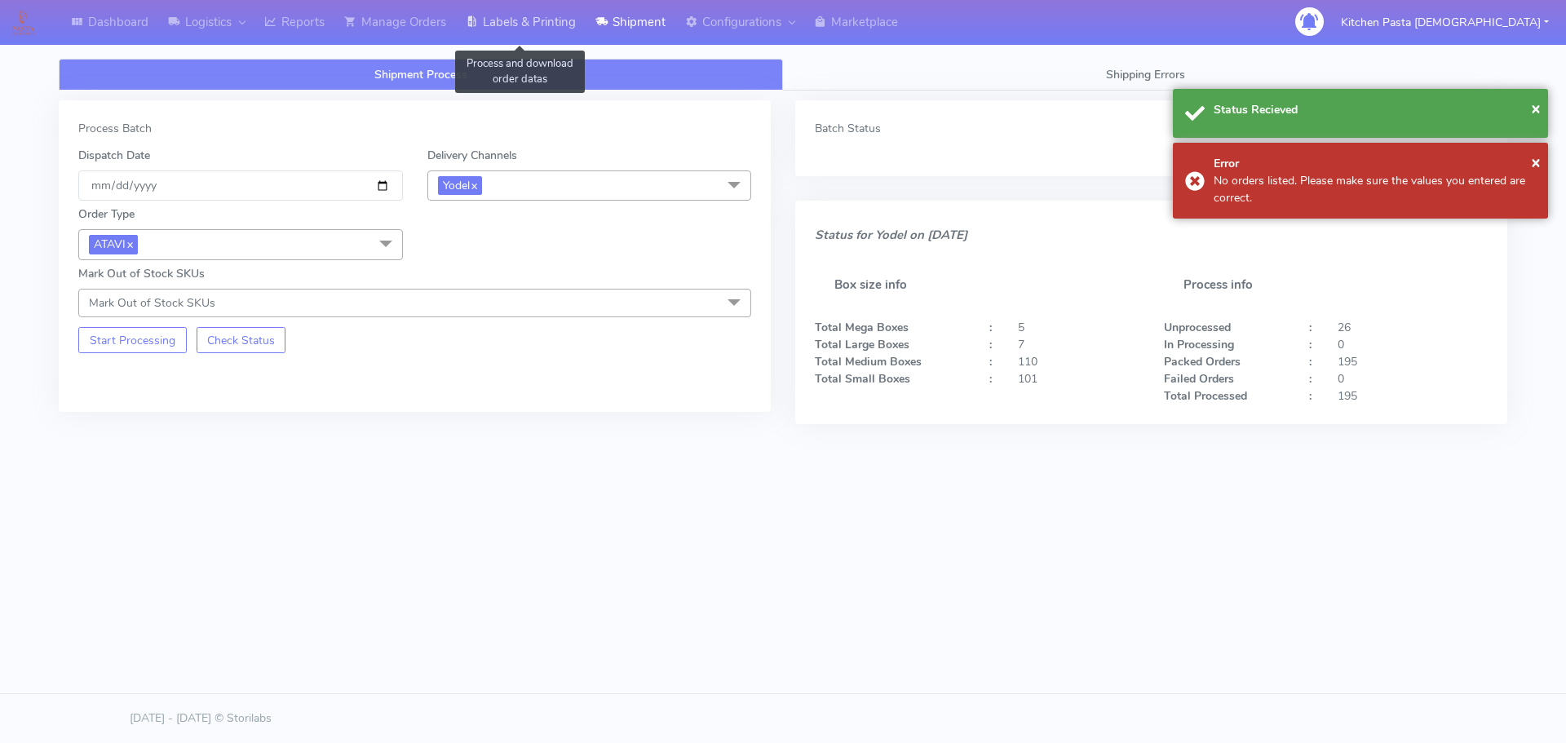
click at [467, 31] on link "Labels & Printing" at bounding box center [521, 22] width 130 height 45
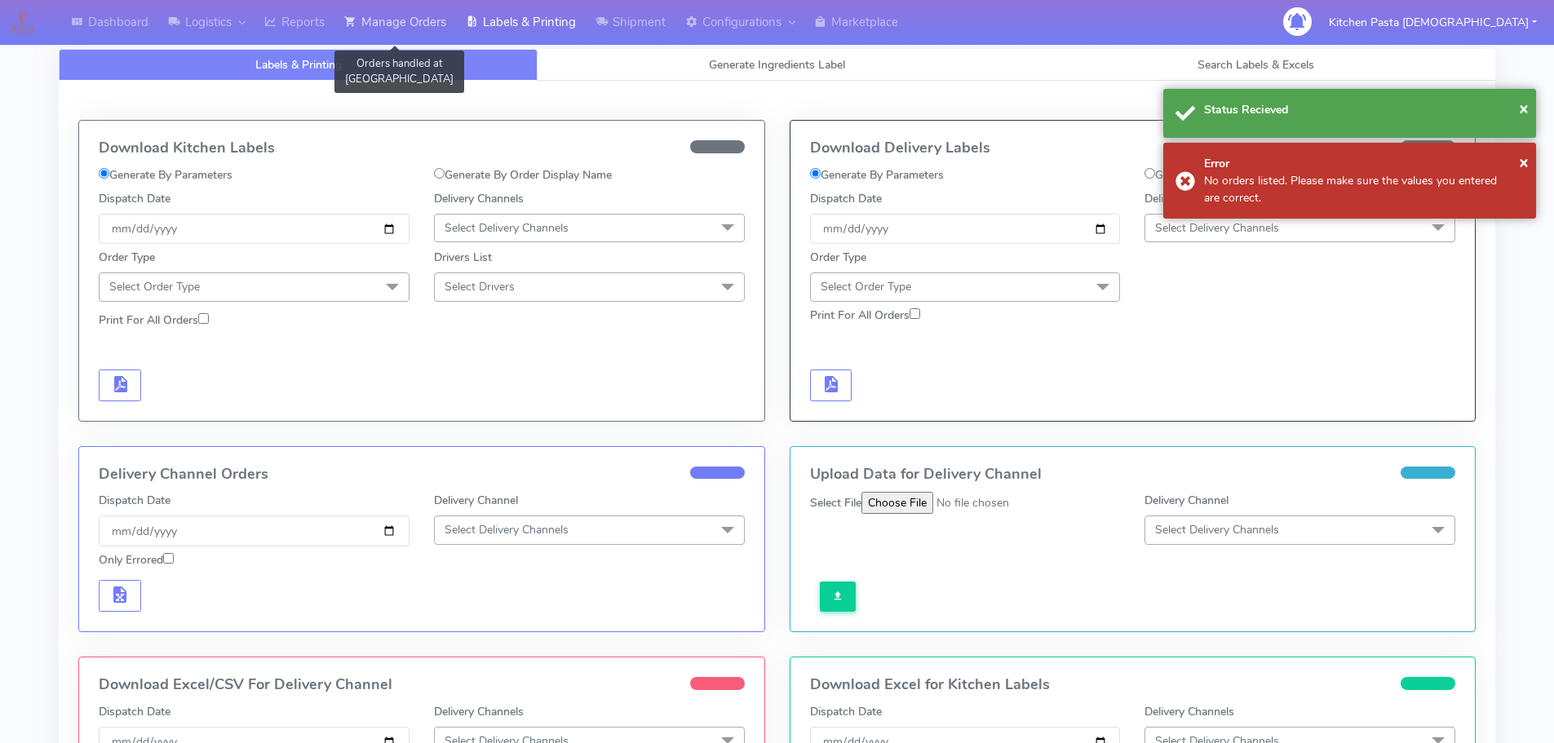
click at [433, 29] on link "Manage Orders" at bounding box center [395, 22] width 122 height 45
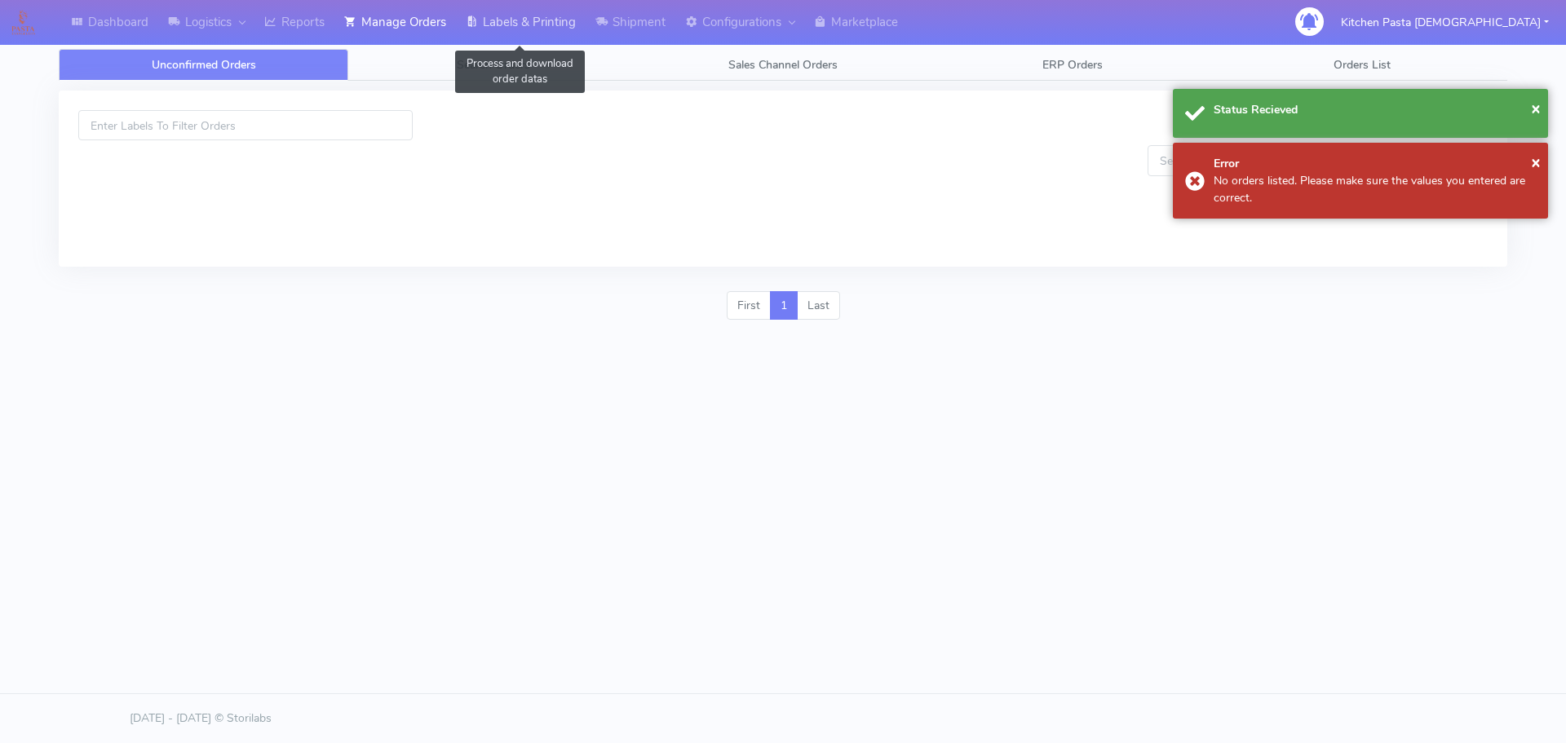
click at [533, 35] on link "Labels & Printing" at bounding box center [521, 22] width 130 height 45
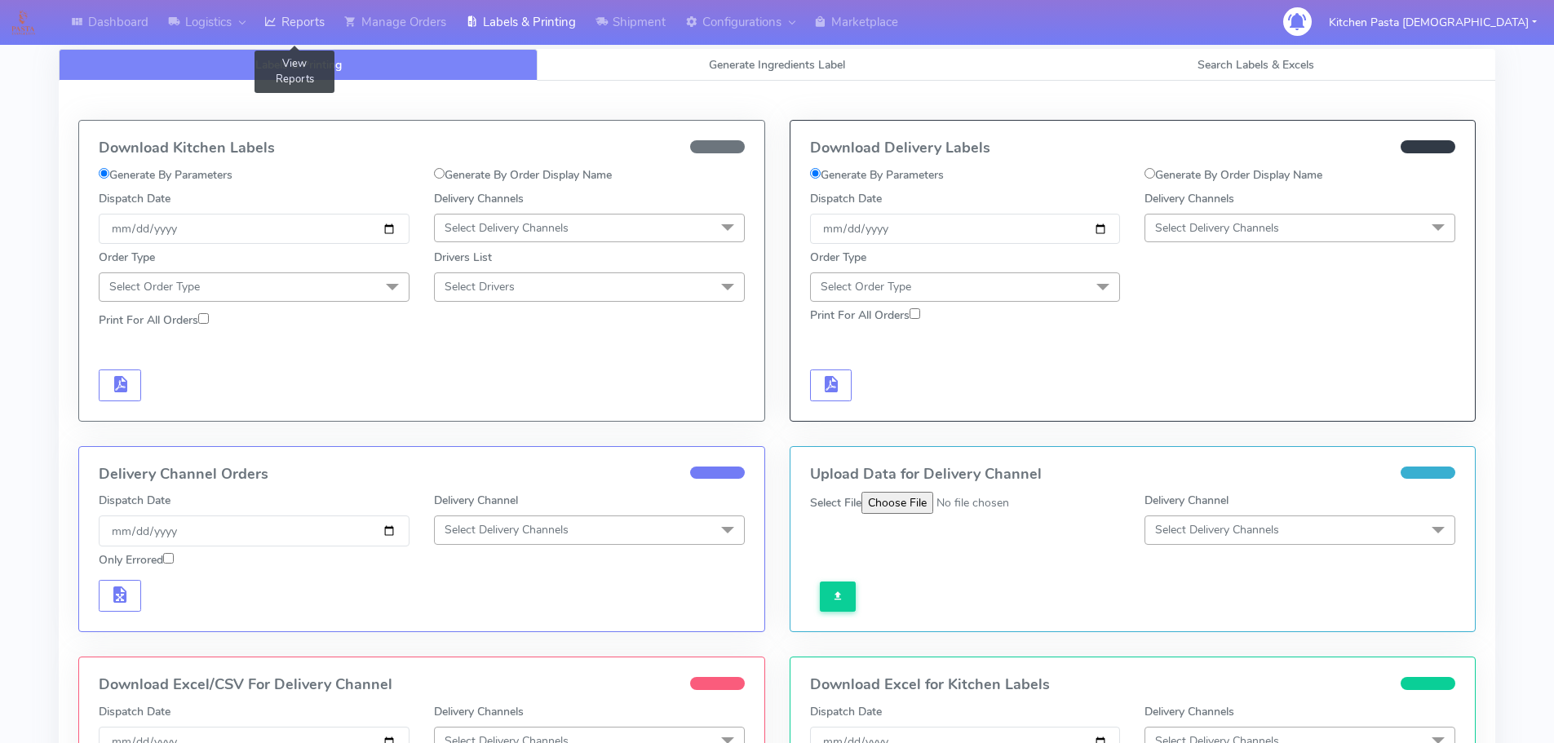
click at [302, 24] on link "Reports" at bounding box center [295, 22] width 80 height 45
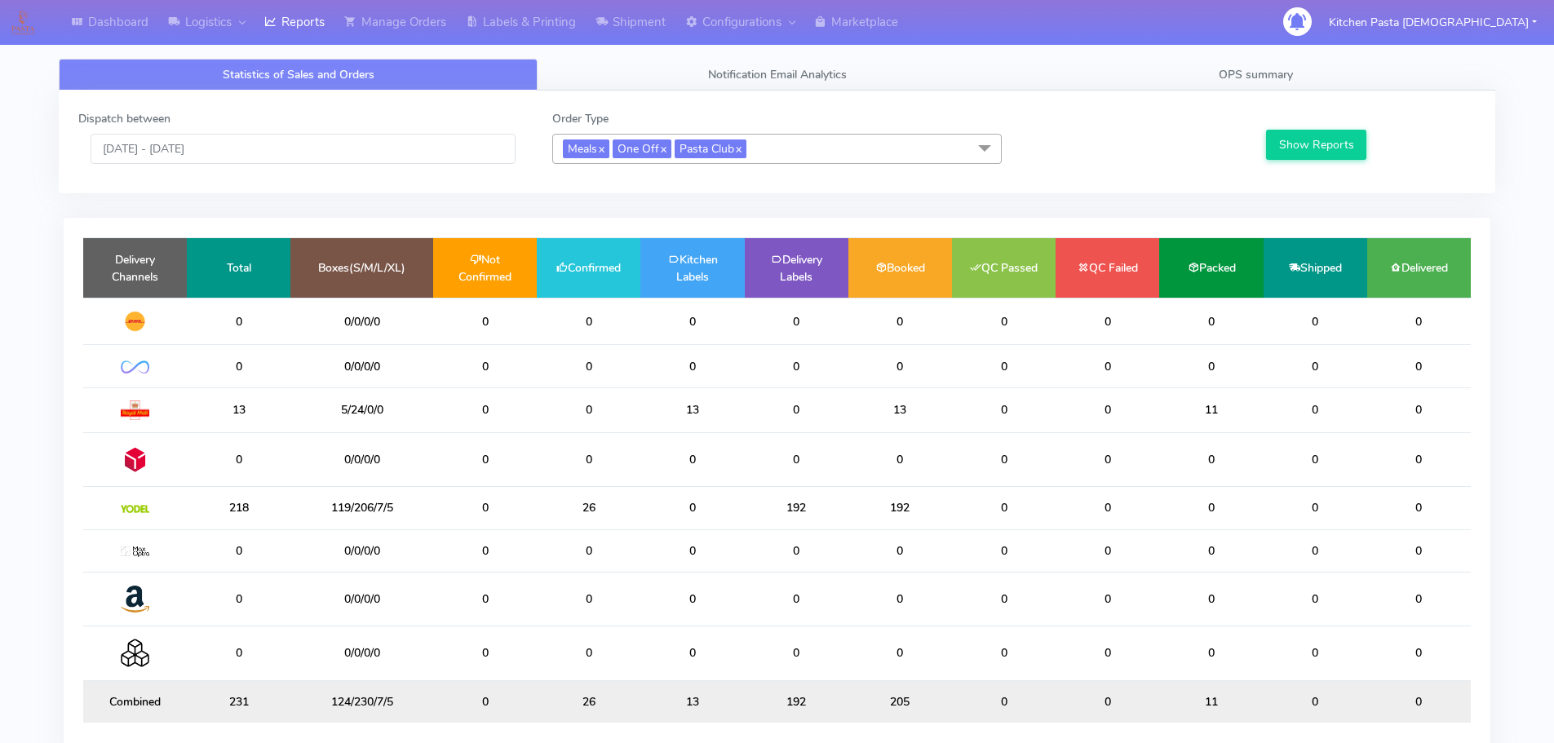
click at [792, 155] on span "Meals x One Off x Pasta Club x" at bounding box center [777, 149] width 450 height 30
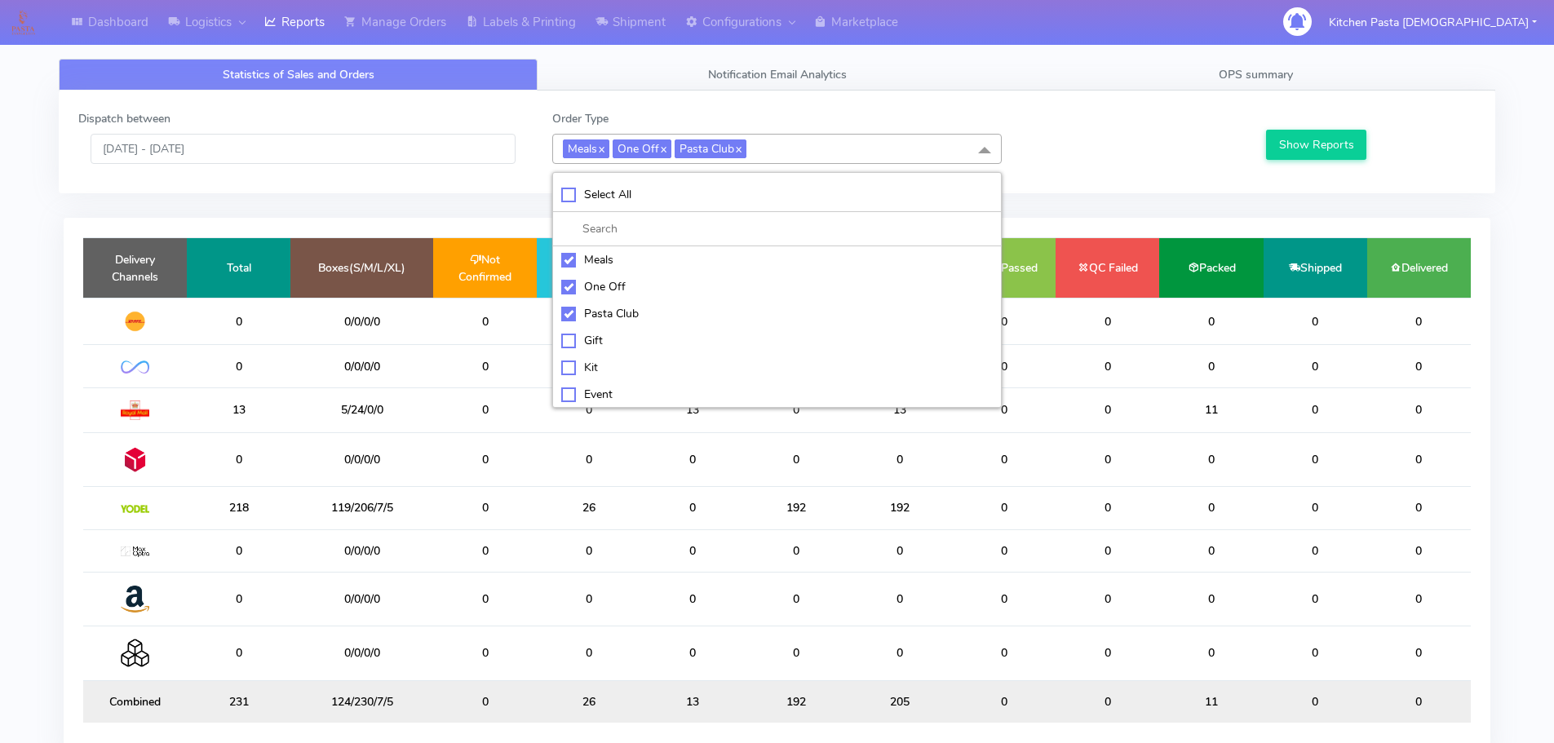
click at [596, 317] on div "Pasta Club" at bounding box center [777, 313] width 432 height 17
checkbox input "false"
click at [598, 277] on li "One Off" at bounding box center [777, 286] width 448 height 27
checkbox input "false"
click at [595, 256] on div "Meals" at bounding box center [777, 259] width 432 height 17
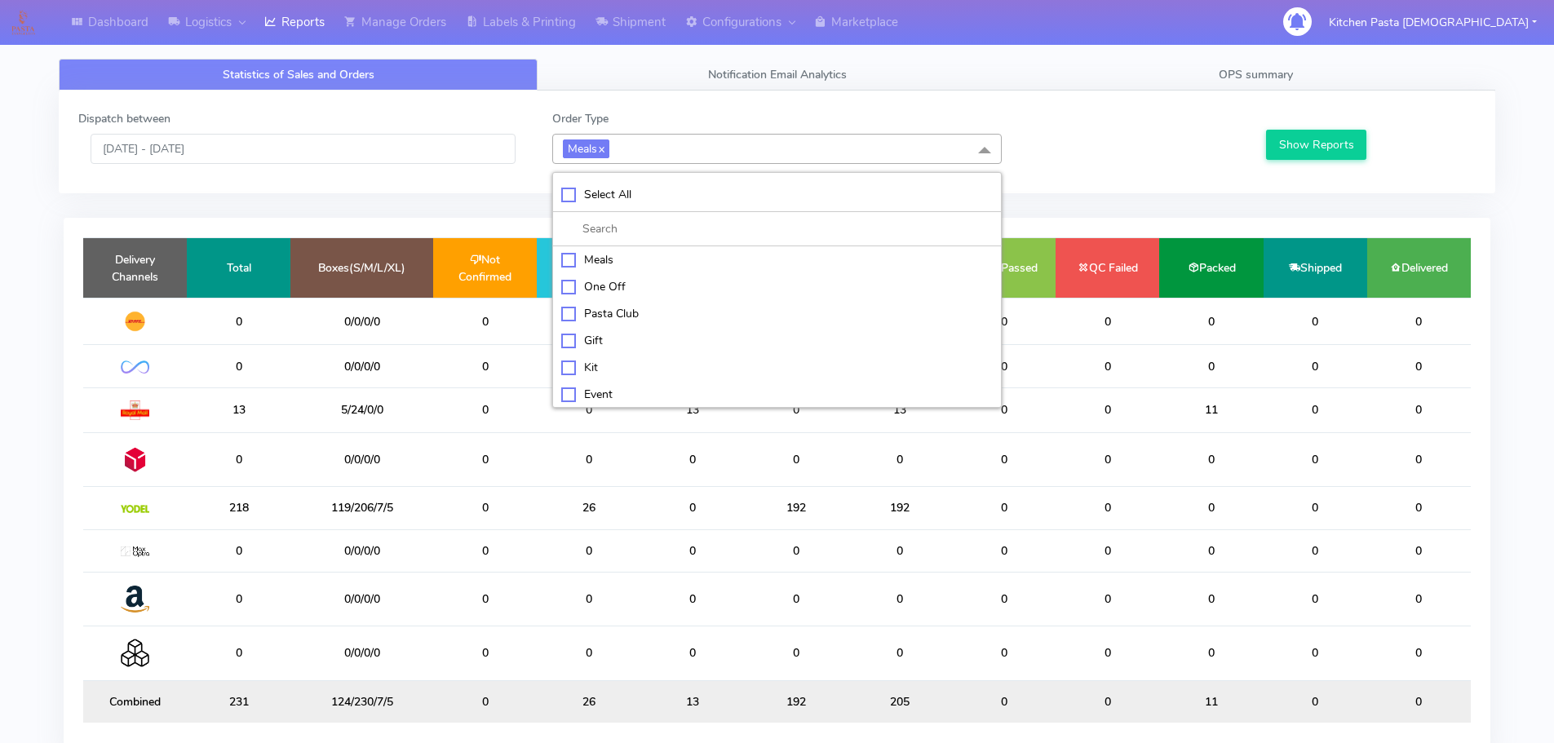
checkbox input "false"
click at [601, 387] on div "ATAVI" at bounding box center [777, 391] width 432 height 17
checkbox input "true"
click at [1309, 140] on button "Show Reports" at bounding box center [1316, 145] width 100 height 30
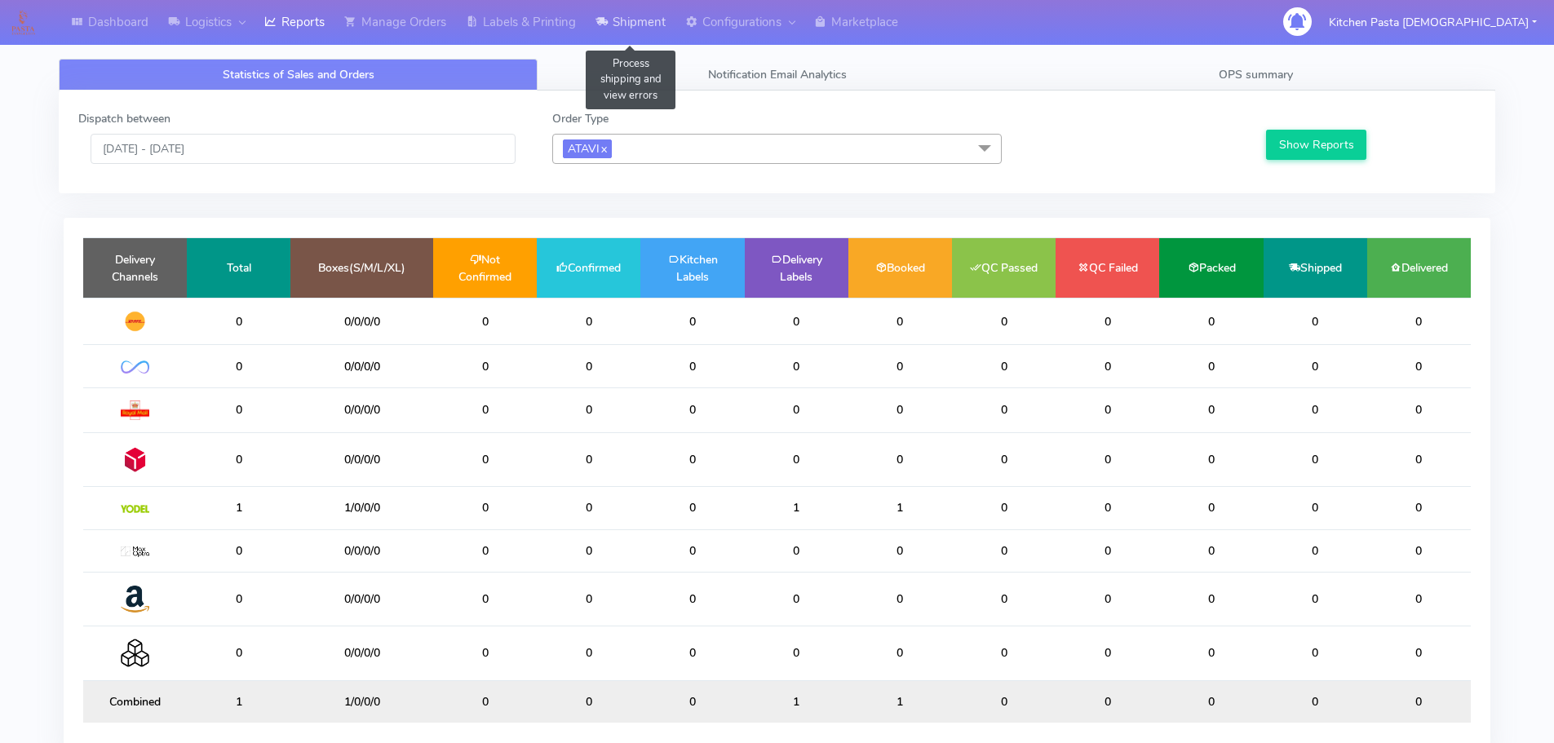
click at [647, 42] on link "Shipment" at bounding box center [631, 22] width 90 height 45
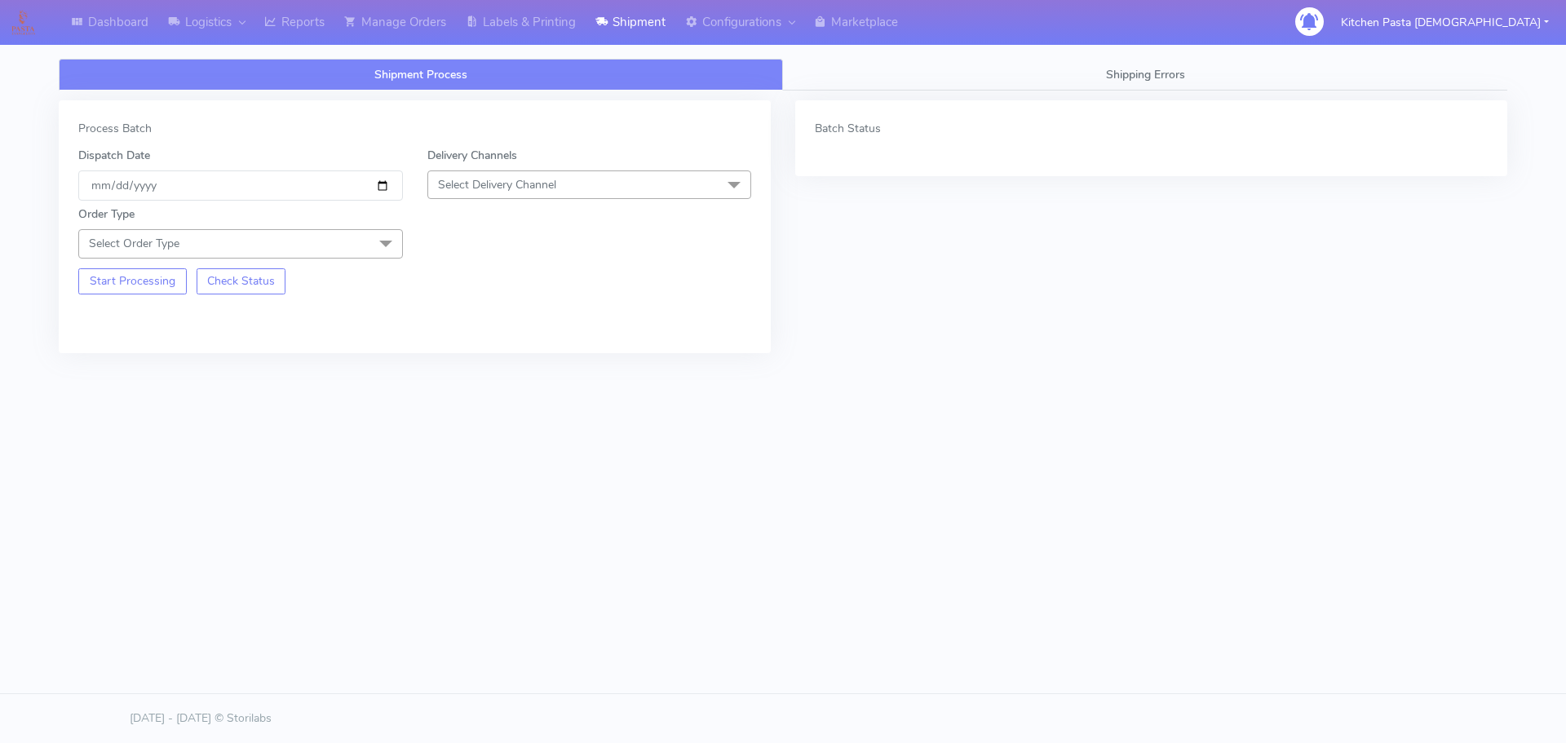
click at [618, 180] on span "Select Delivery Channel" at bounding box center [590, 185] width 325 height 29
click at [482, 364] on div "Yodel" at bounding box center [589, 368] width 307 height 17
drag, startPoint x: 379, startPoint y: 243, endPoint x: 131, endPoint y: 299, distance: 254.3
click at [377, 242] on span at bounding box center [386, 244] width 33 height 31
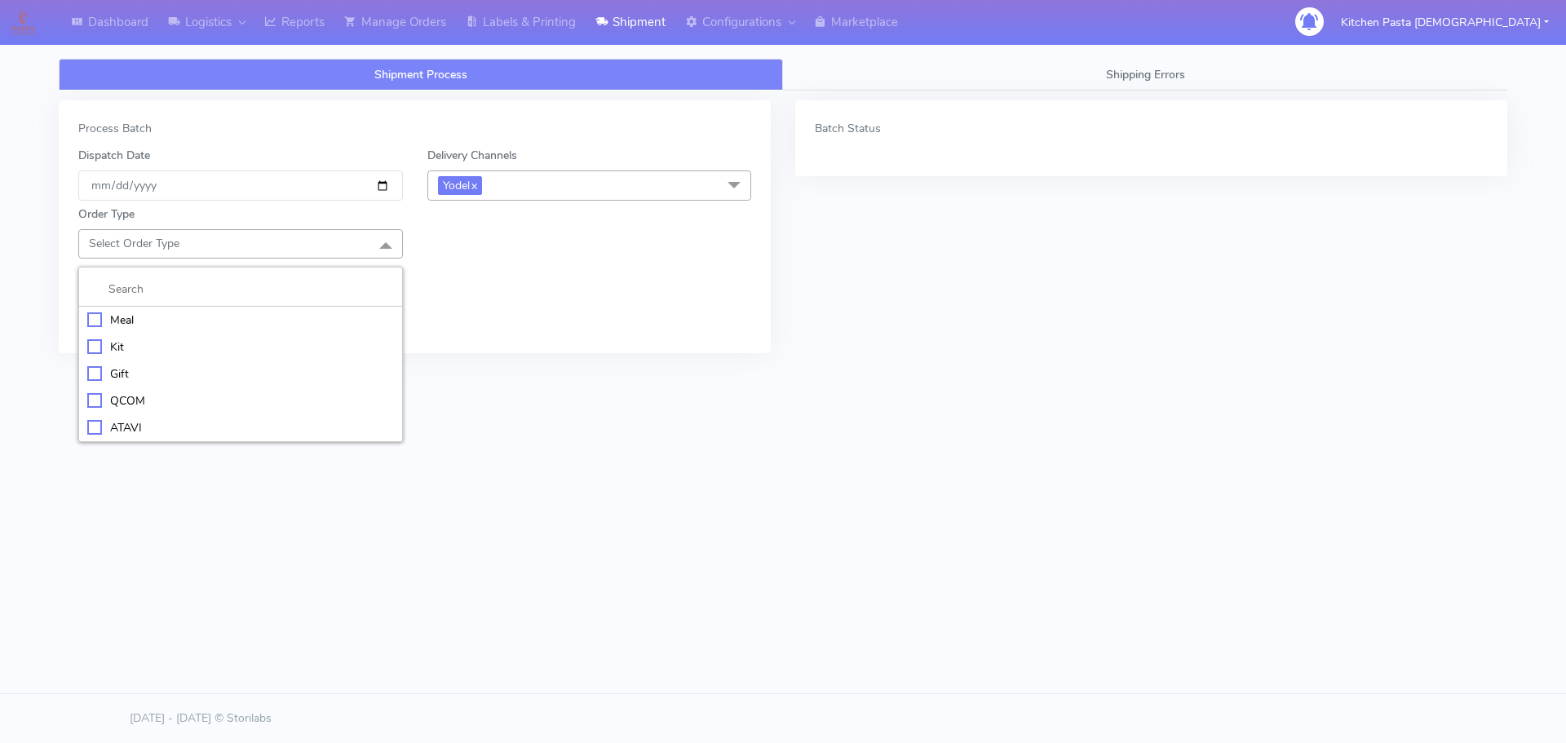
click at [151, 316] on div "Meal" at bounding box center [240, 320] width 307 height 17
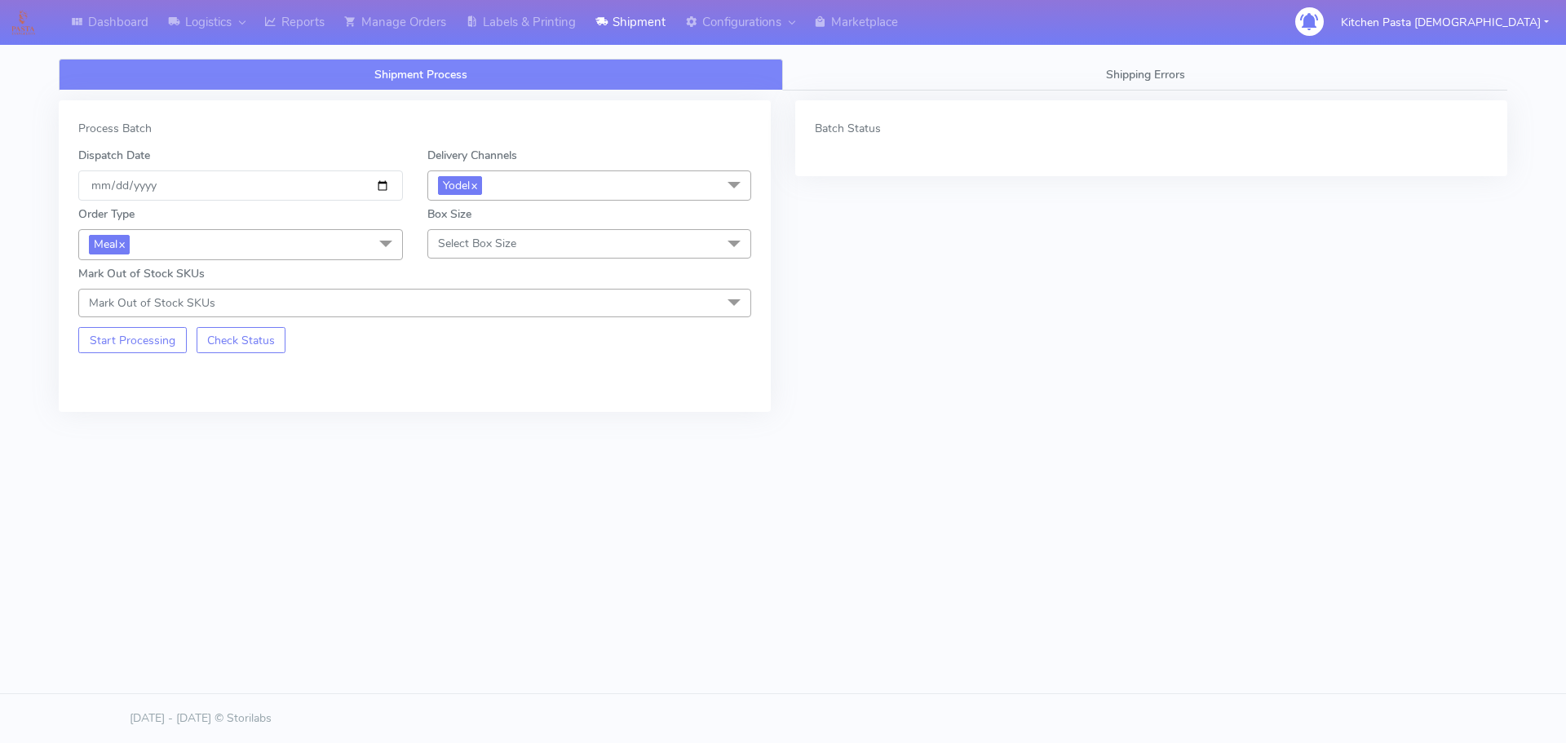
click at [483, 246] on span "Select Box Size" at bounding box center [477, 244] width 78 height 16
click at [459, 379] on div "Medium" at bounding box center [589, 374] width 307 height 17
checkbox input "true"
drag, startPoint x: 162, startPoint y: 348, endPoint x: 188, endPoint y: 327, distance: 33.6
click at [162, 348] on button "Start Processing" at bounding box center [132, 340] width 109 height 26
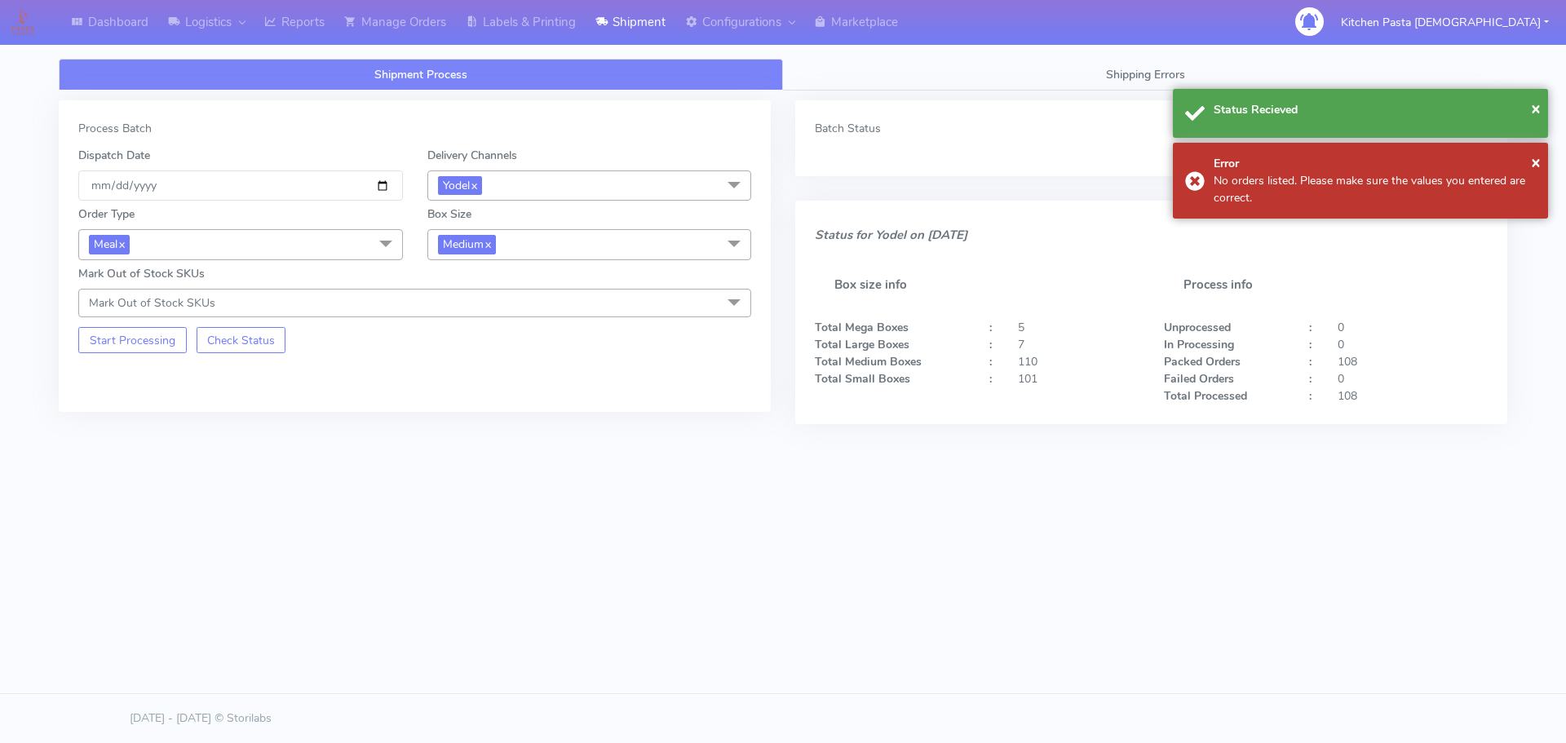
click at [557, 241] on span "Medium x" at bounding box center [590, 244] width 325 height 30
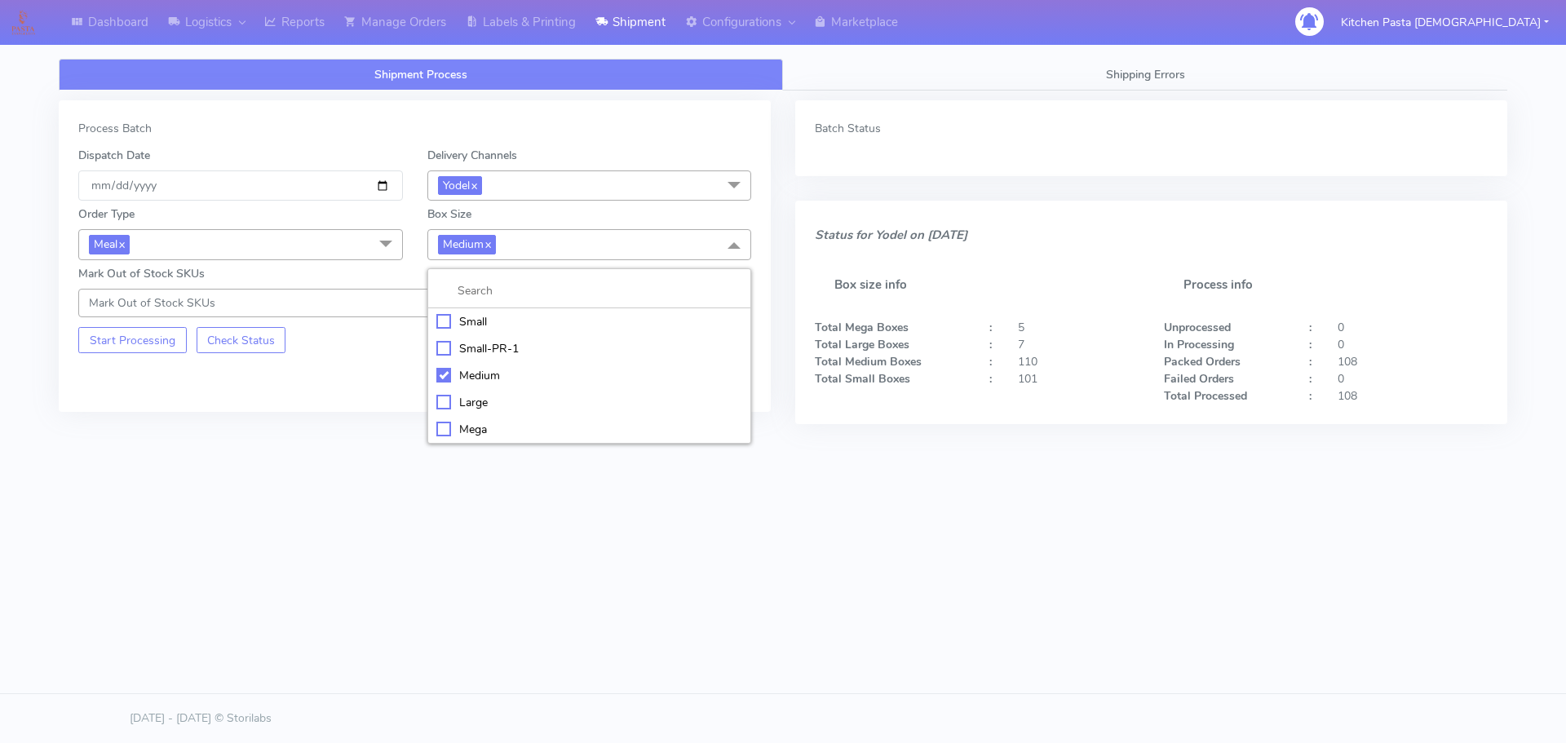
click at [468, 320] on div "Small" at bounding box center [589, 321] width 307 height 17
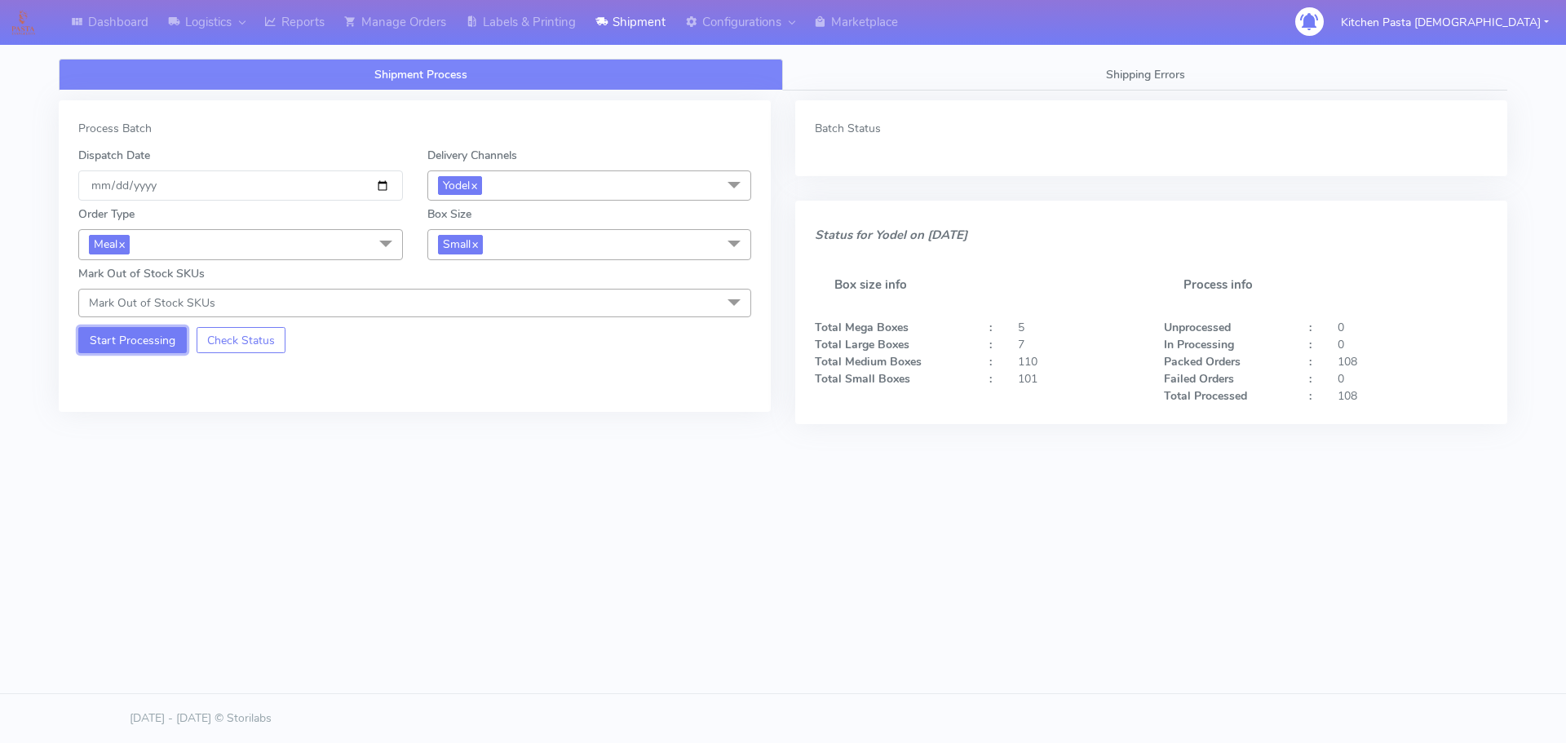
click at [151, 342] on button "Start Processing" at bounding box center [132, 340] width 109 height 26
click at [298, 19] on link "Reports" at bounding box center [295, 22] width 80 height 45
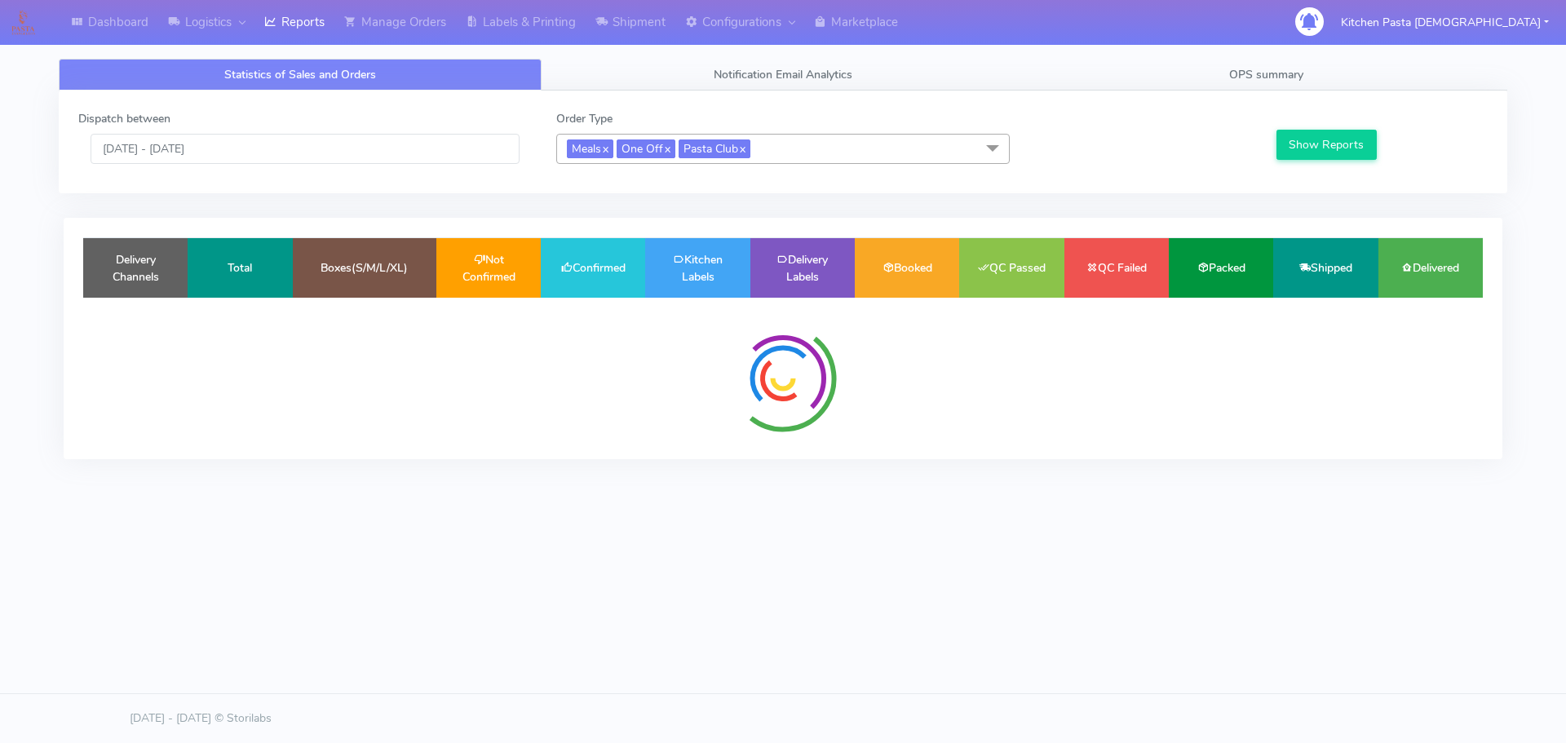
click at [379, 168] on div "Dispatch between [DATE] - [DATE] Order Type Meals x One Off x Pasta Club x Sele…" at bounding box center [783, 142] width 1434 height 64
click at [327, 152] on input "[DATE] - [DATE]" at bounding box center [305, 149] width 429 height 30
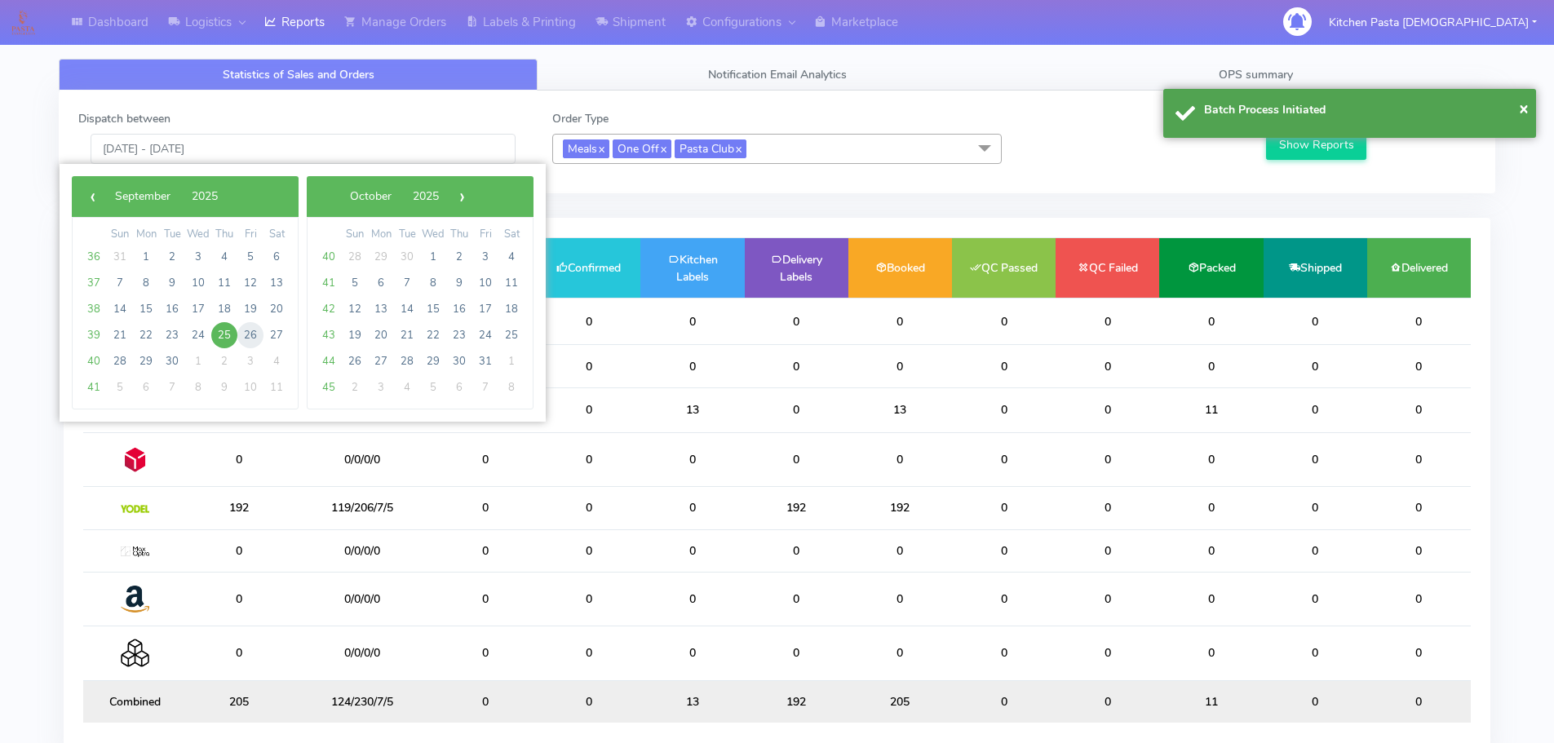
click at [246, 333] on span "26" at bounding box center [250, 335] width 26 height 26
type input "[DATE] - [DATE]"
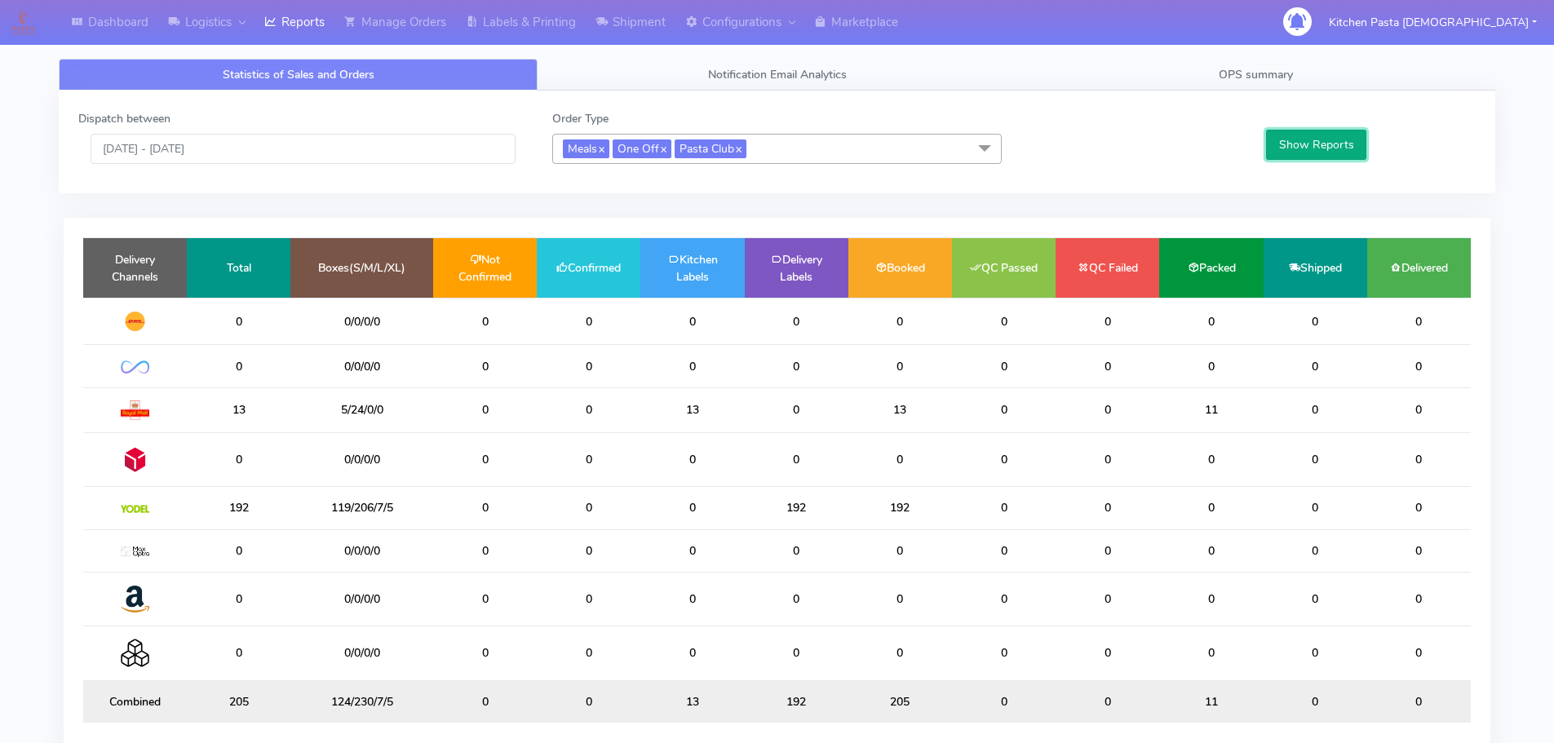
click at [1324, 150] on button "Show Reports" at bounding box center [1316, 145] width 100 height 30
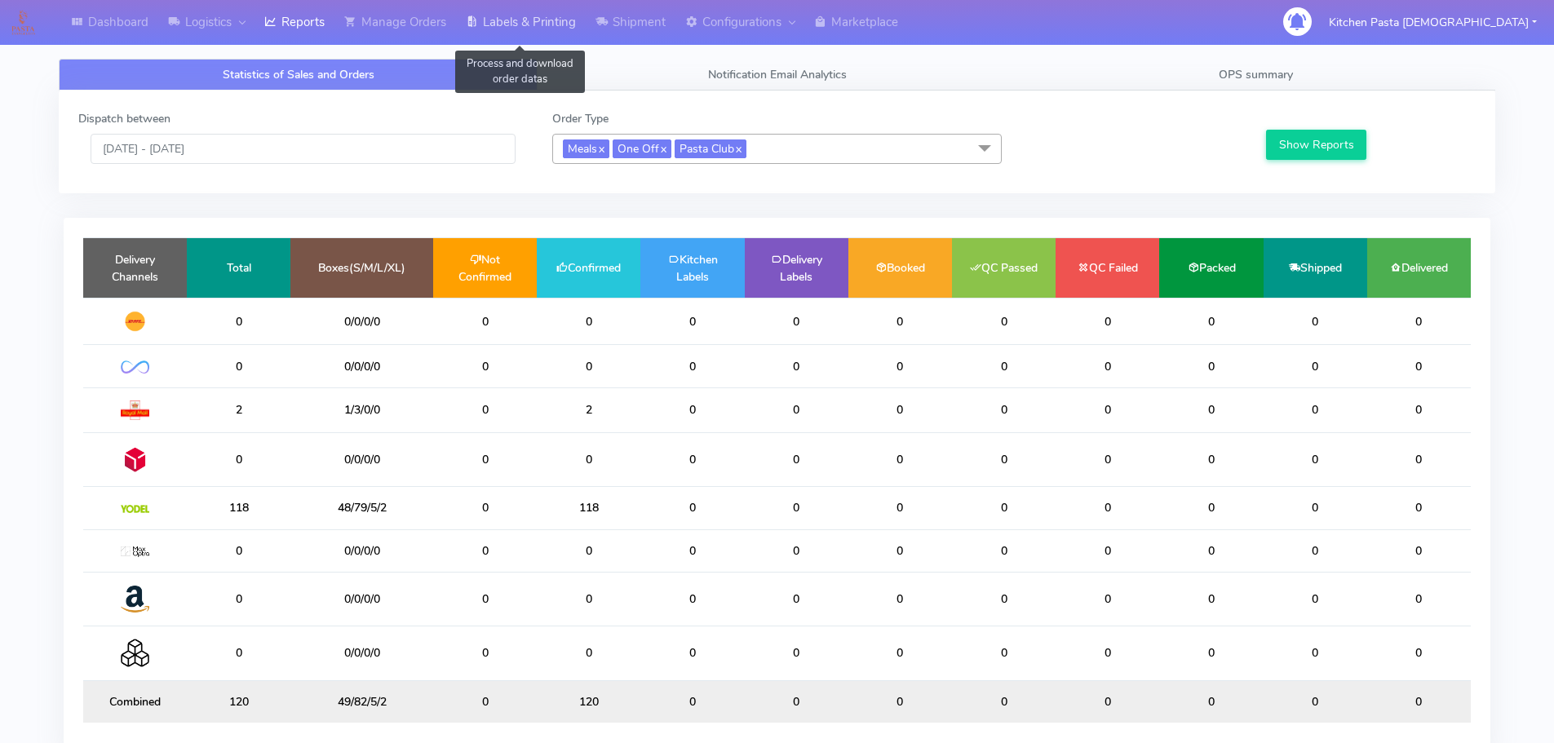
drag, startPoint x: 550, startPoint y: 12, endPoint x: 563, endPoint y: 12, distance: 13.1
click at [550, 12] on link "Labels & Printing" at bounding box center [521, 22] width 130 height 45
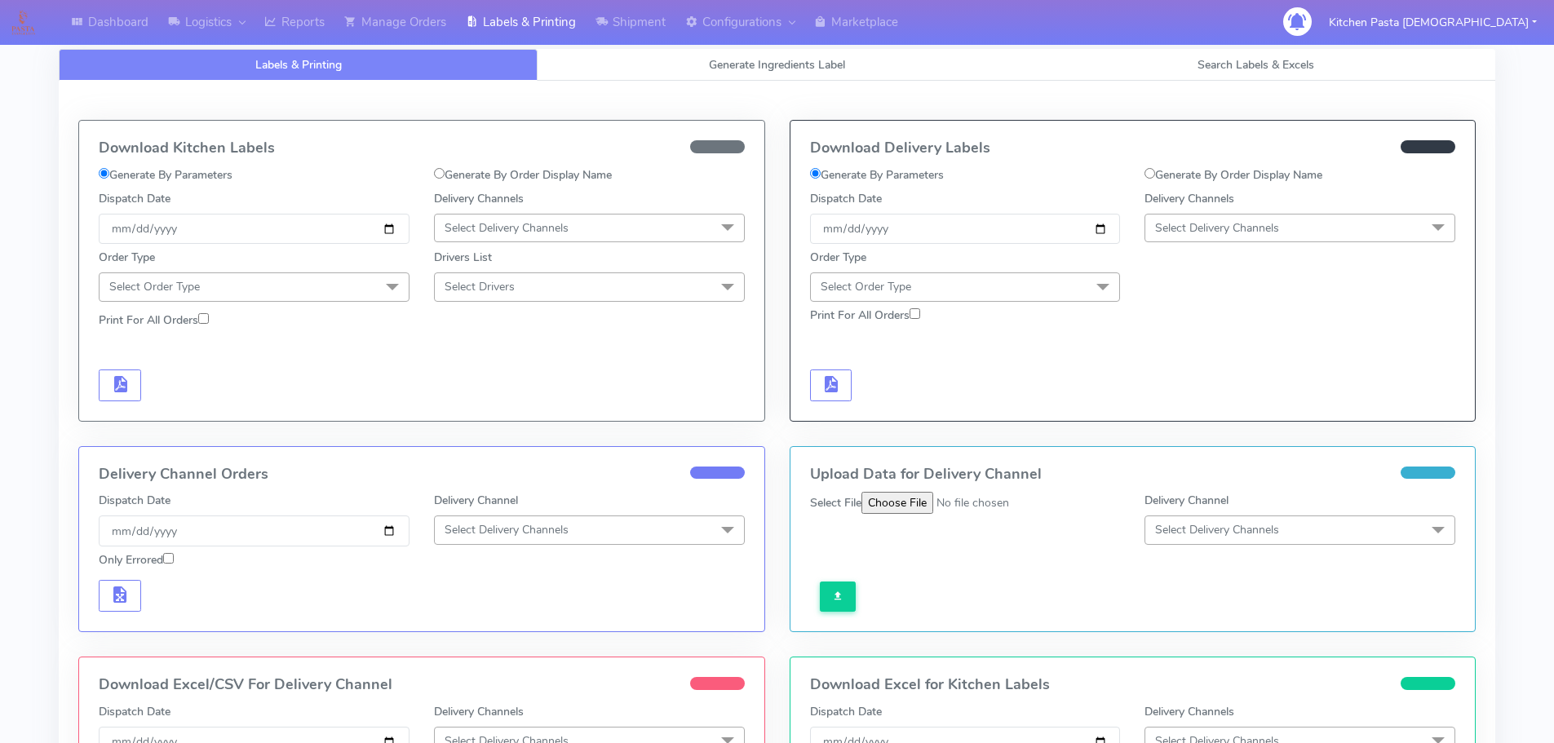
click at [1327, 226] on span "Select Delivery Channels" at bounding box center [1300, 228] width 311 height 29
click at [626, 6] on link "Shipment" at bounding box center [631, 22] width 90 height 45
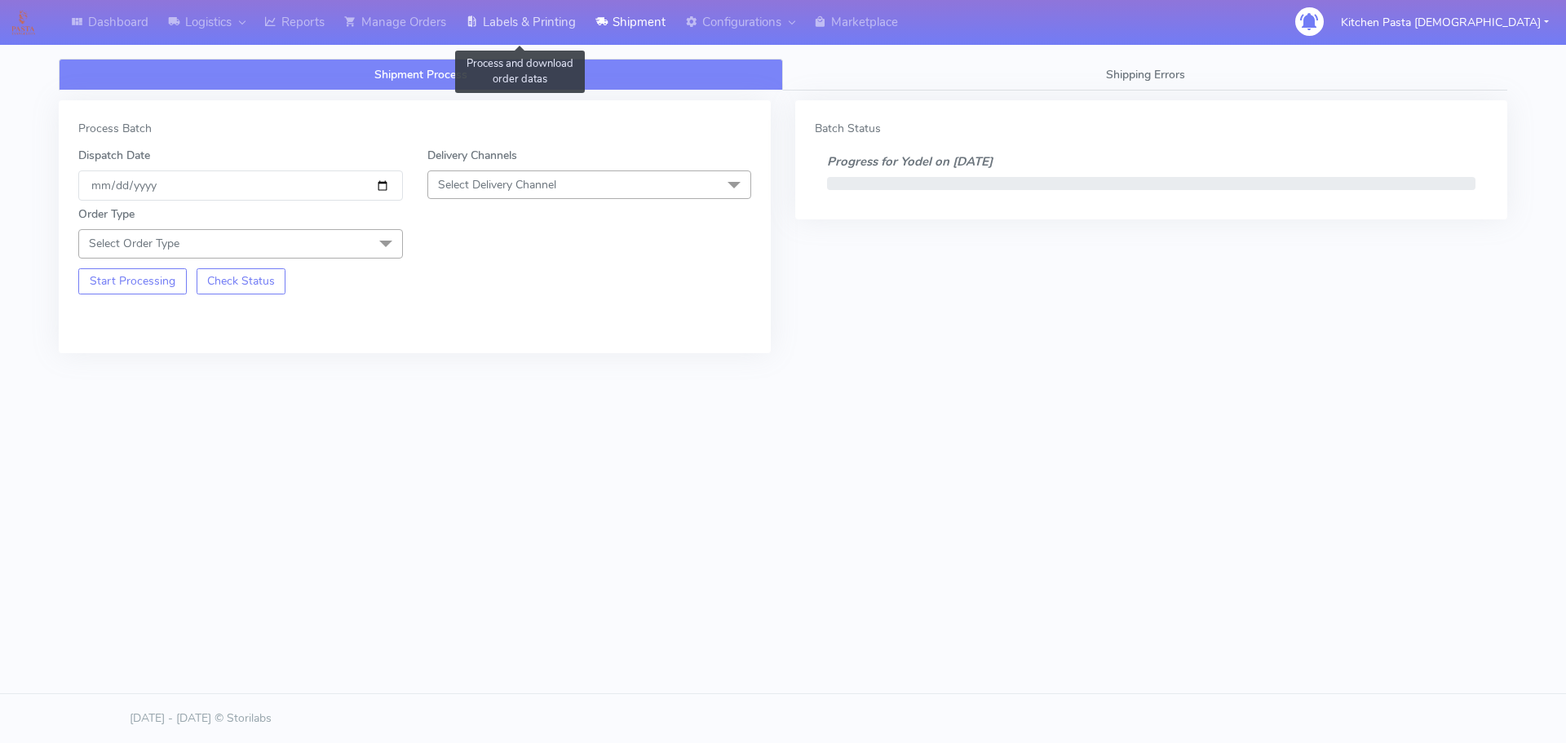
click at [531, 21] on link "Labels & Printing" at bounding box center [521, 22] width 130 height 45
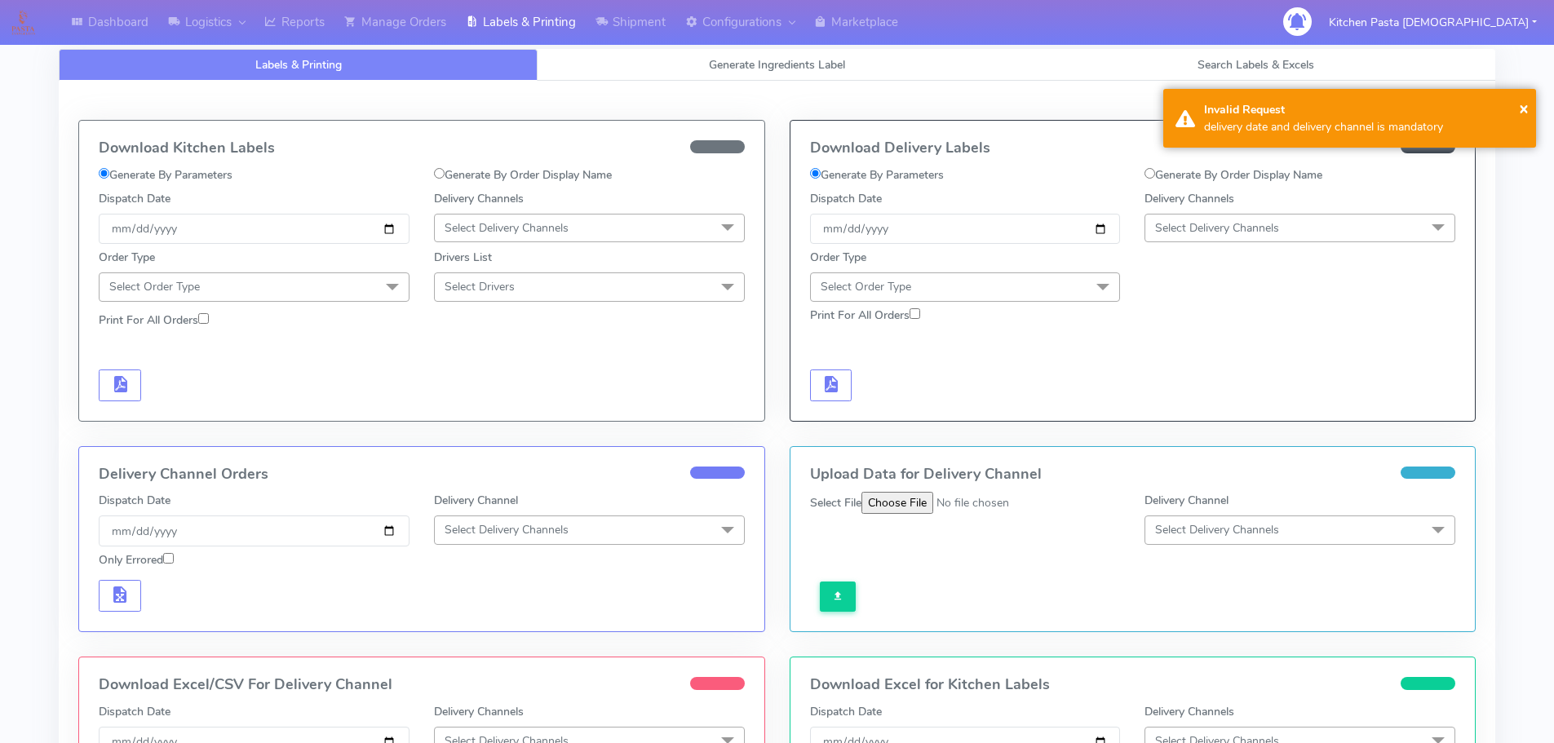
click at [1279, 227] on span "Select Delivery Channels" at bounding box center [1217, 228] width 124 height 16
click at [1173, 416] on div "Yodel" at bounding box center [1300, 411] width 293 height 17
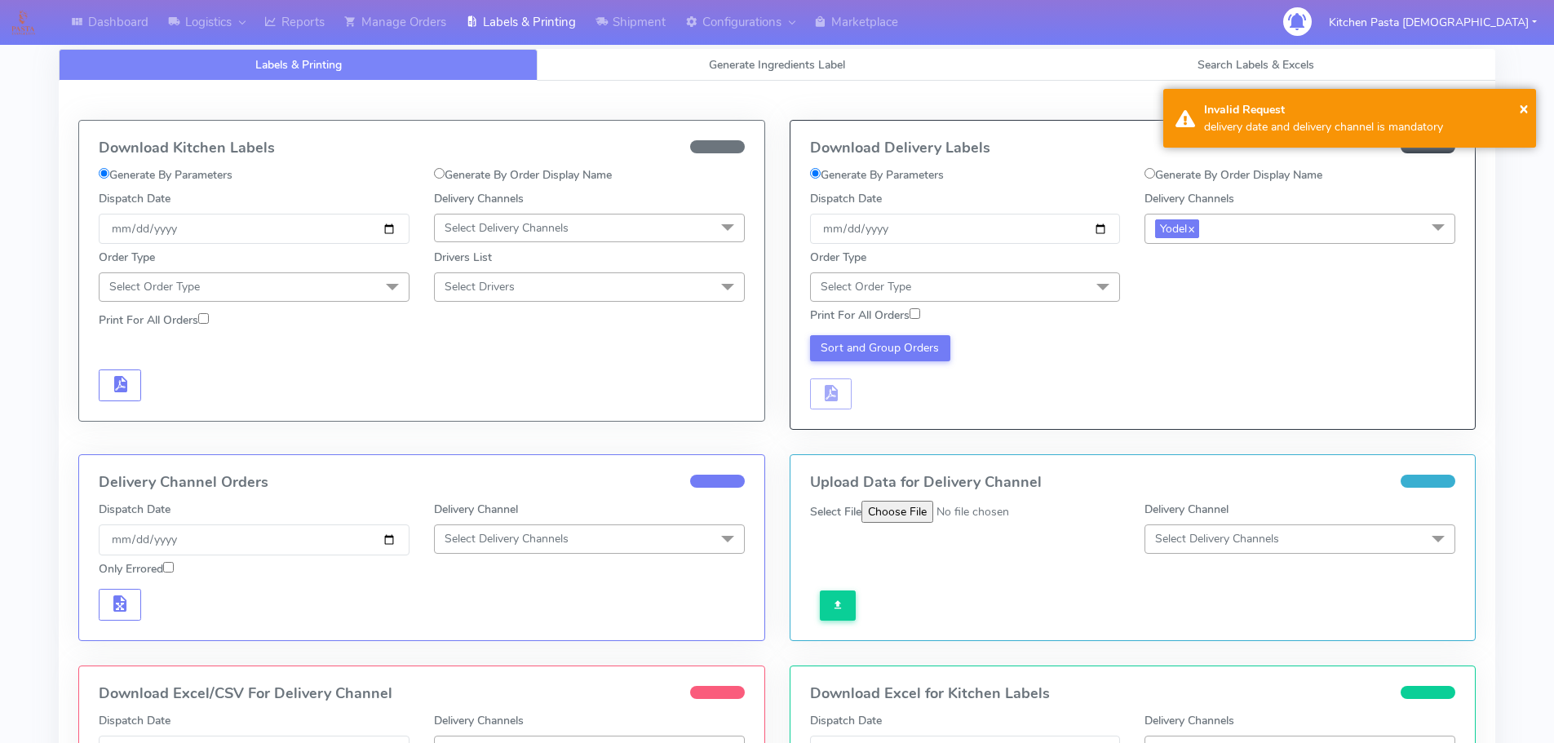
click at [1083, 287] on span "Select Order Type" at bounding box center [965, 286] width 311 height 29
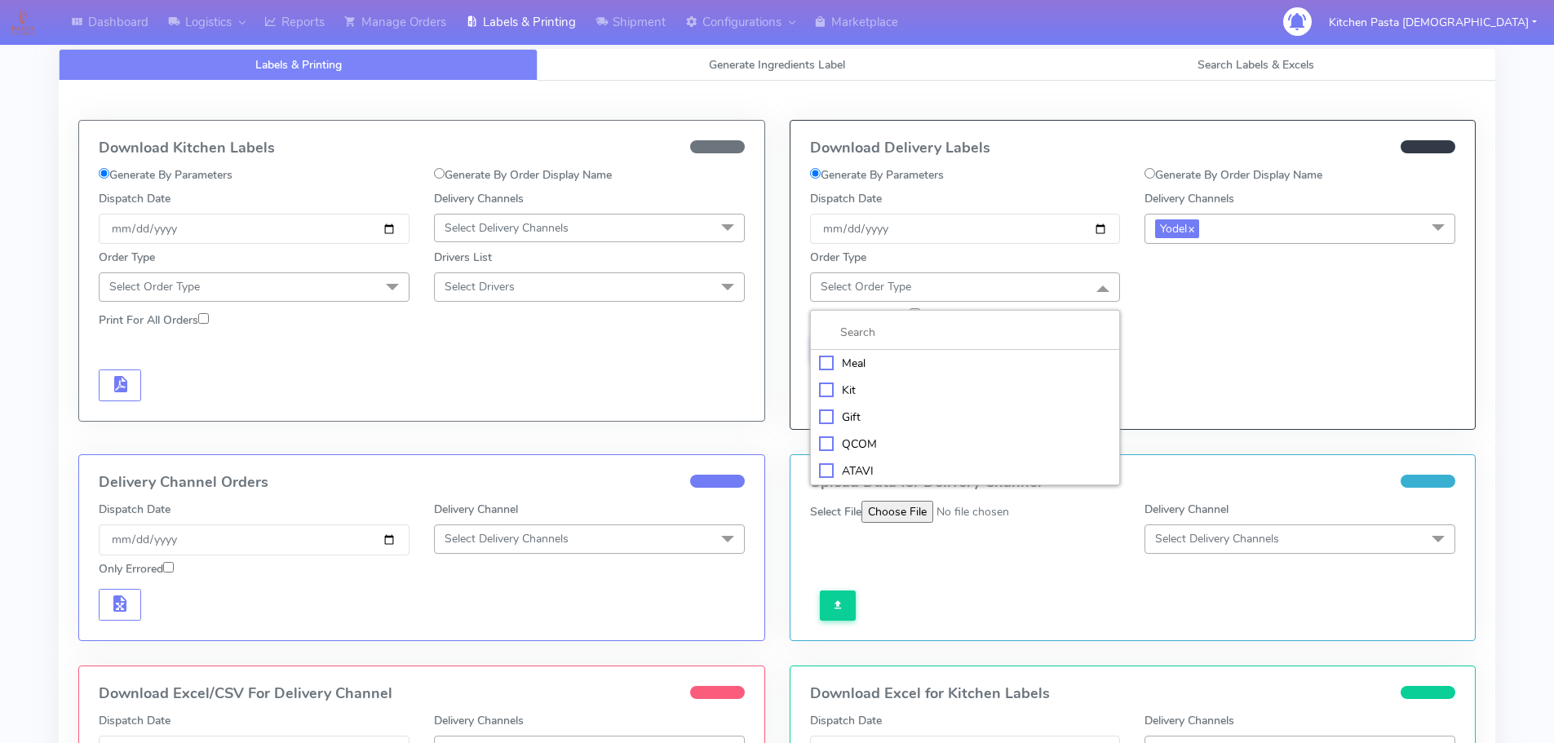
click at [903, 365] on div "Meal" at bounding box center [965, 363] width 293 height 17
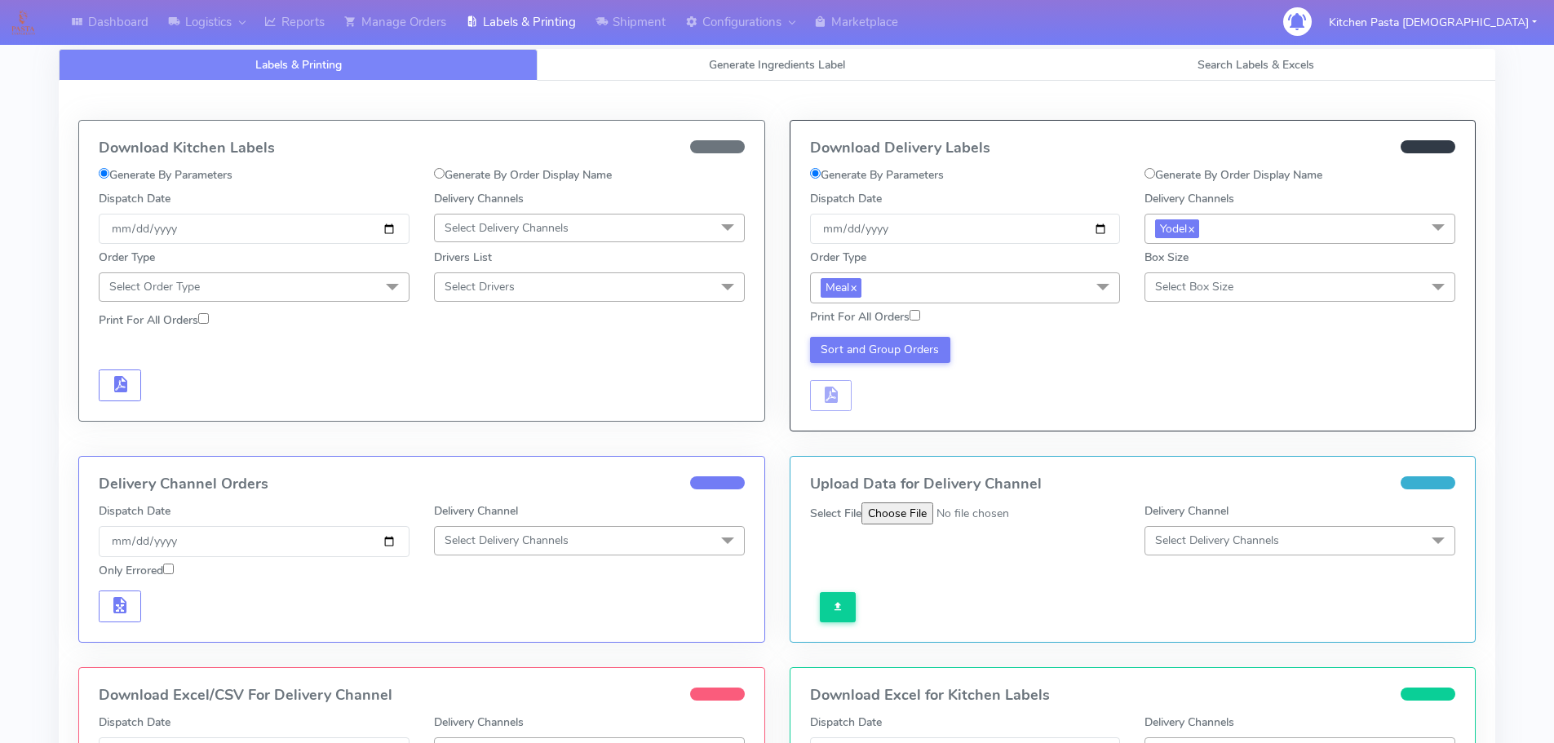
click at [1169, 287] on span "Select Box Size" at bounding box center [1194, 287] width 78 height 16
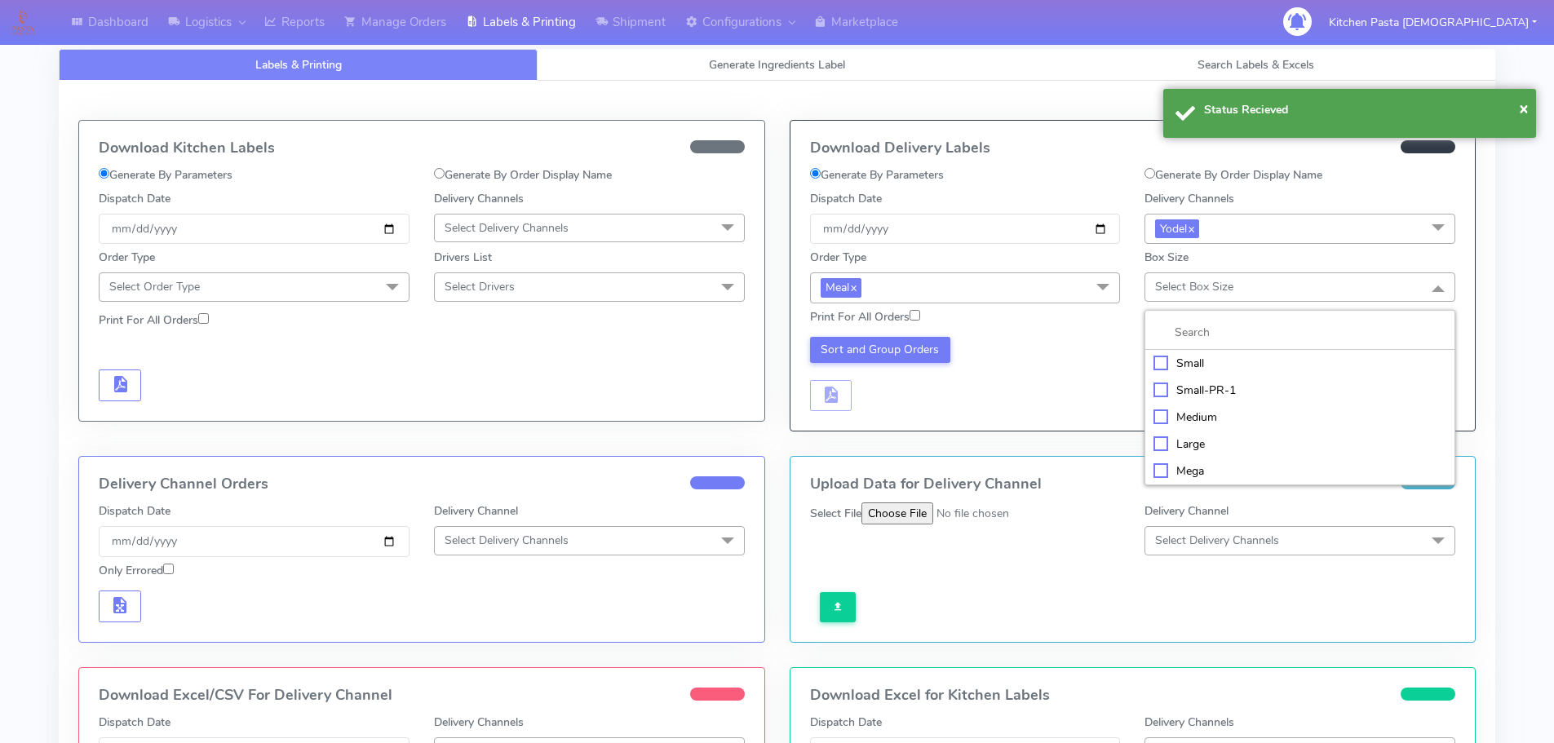
click at [1186, 357] on div "Small" at bounding box center [1300, 363] width 293 height 17
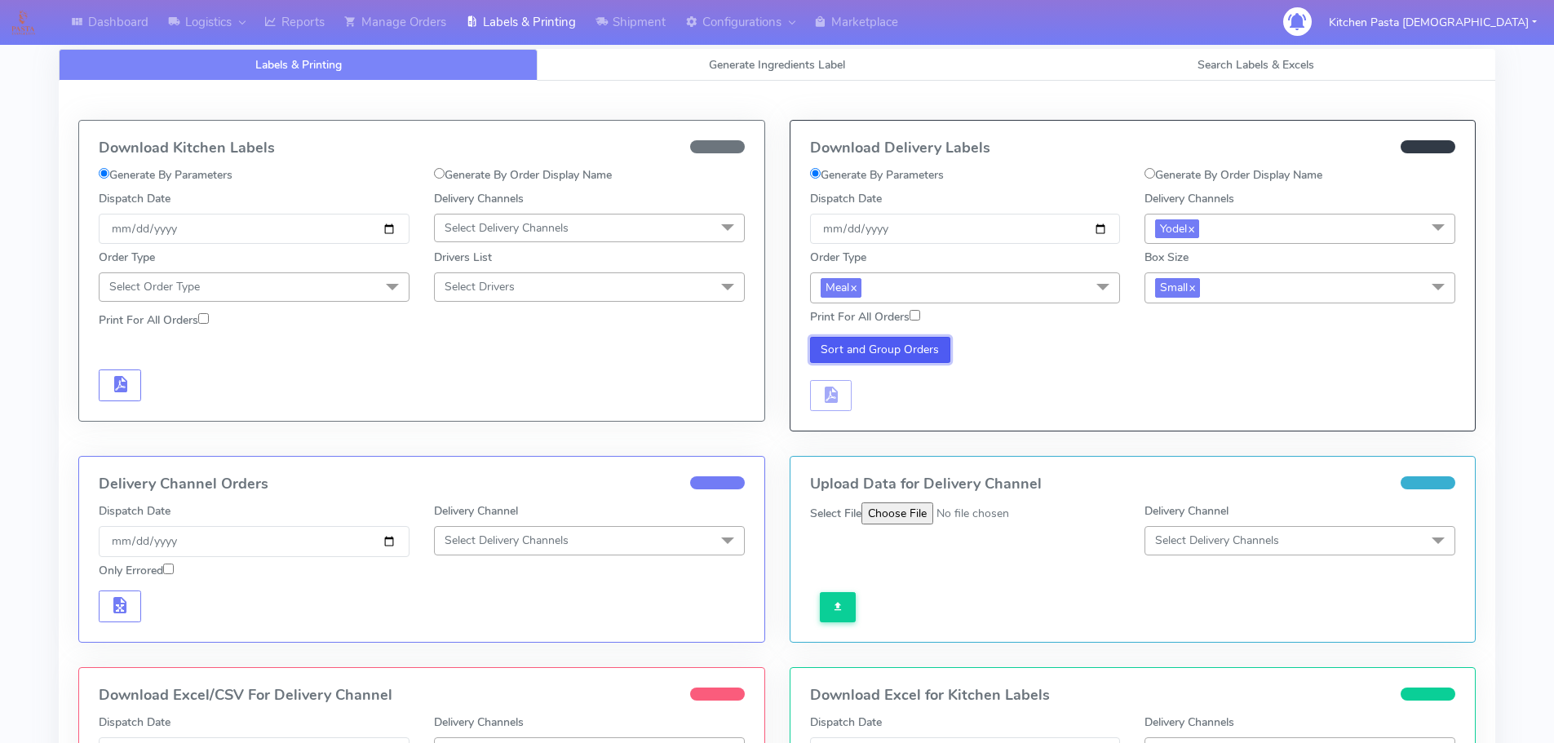
click at [903, 354] on button "Sort and Group Orders" at bounding box center [880, 350] width 141 height 26
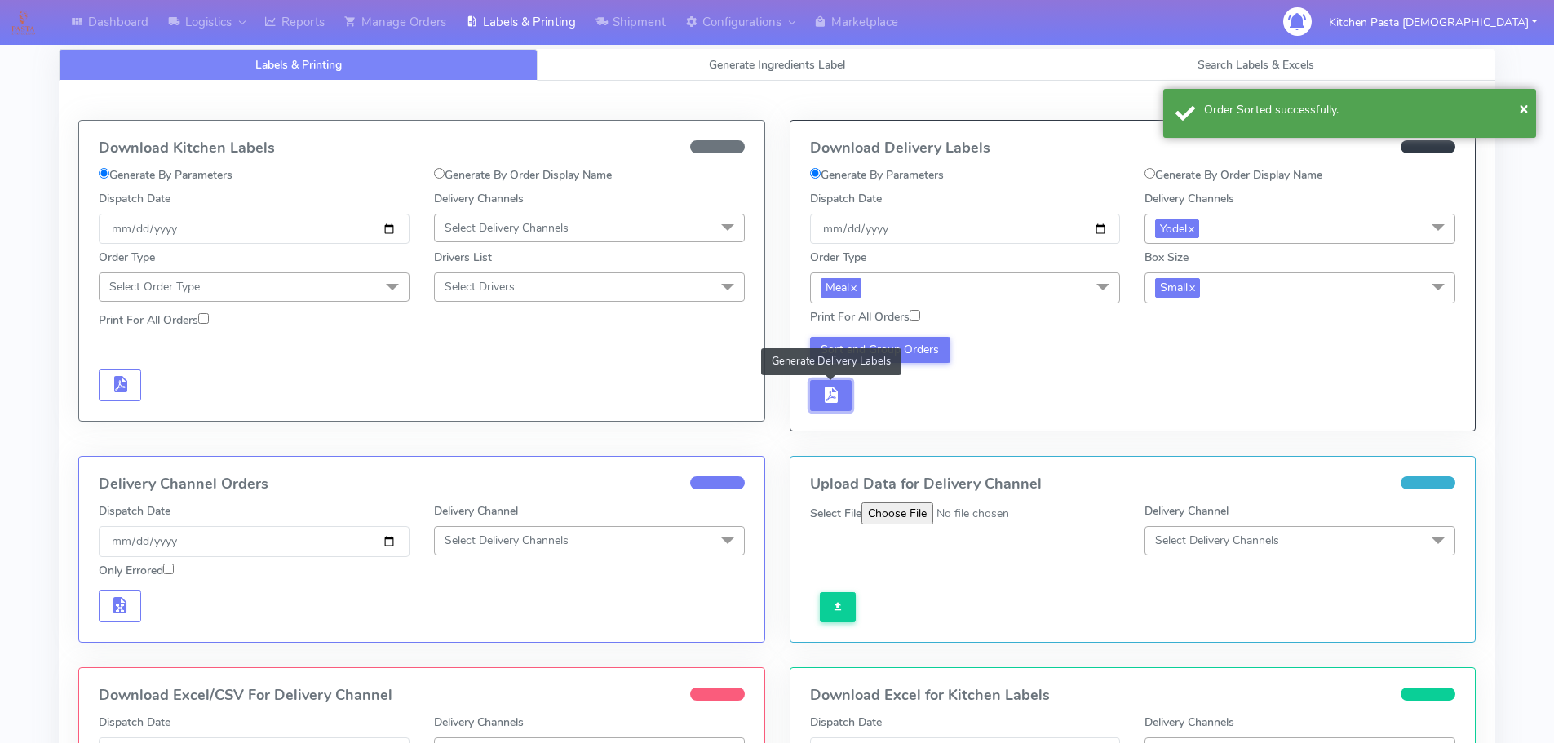
click at [844, 383] on button "button" at bounding box center [831, 396] width 42 height 32
click at [877, 391] on span "button" at bounding box center [880, 399] width 20 height 16
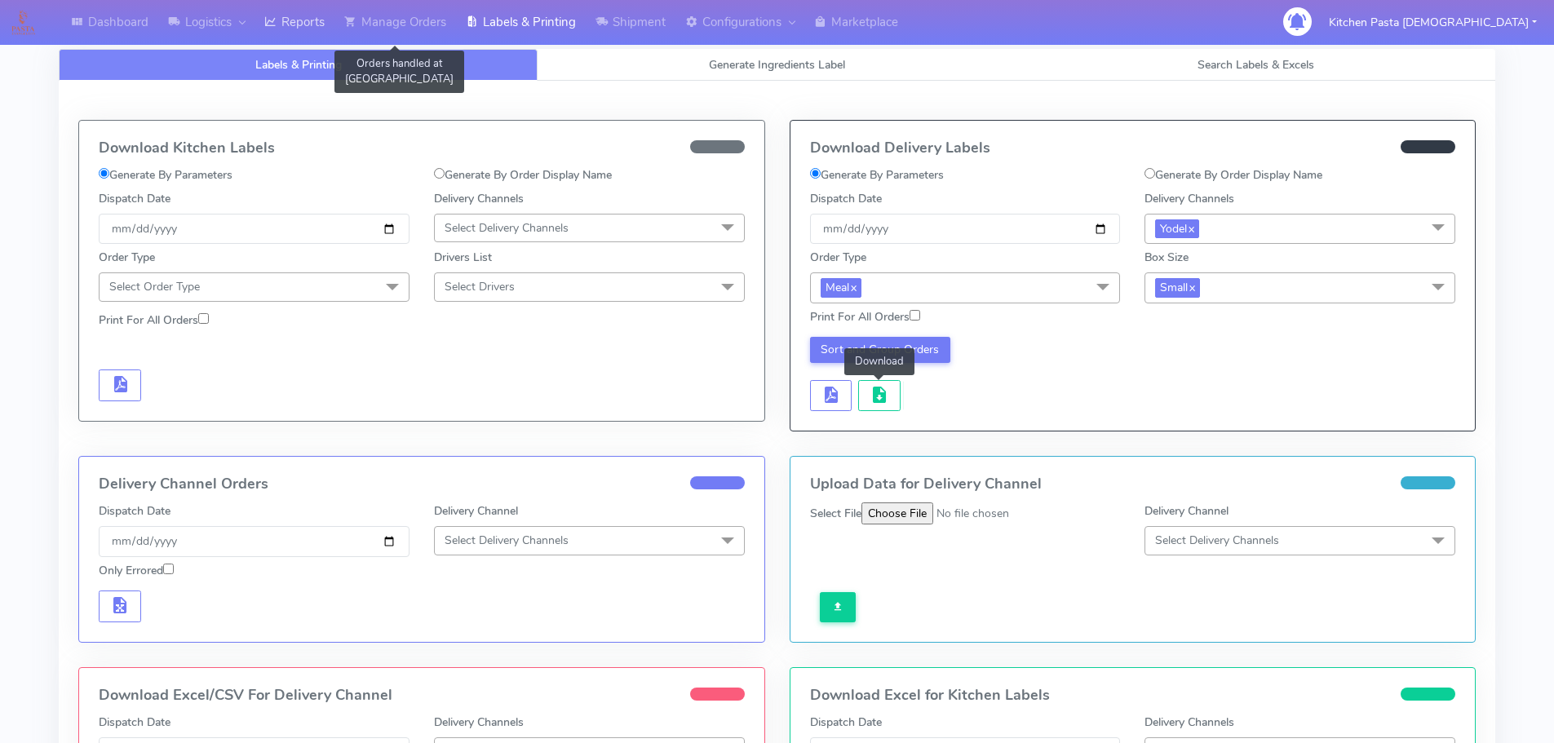
click at [334, 24] on link "Reports" at bounding box center [295, 22] width 80 height 45
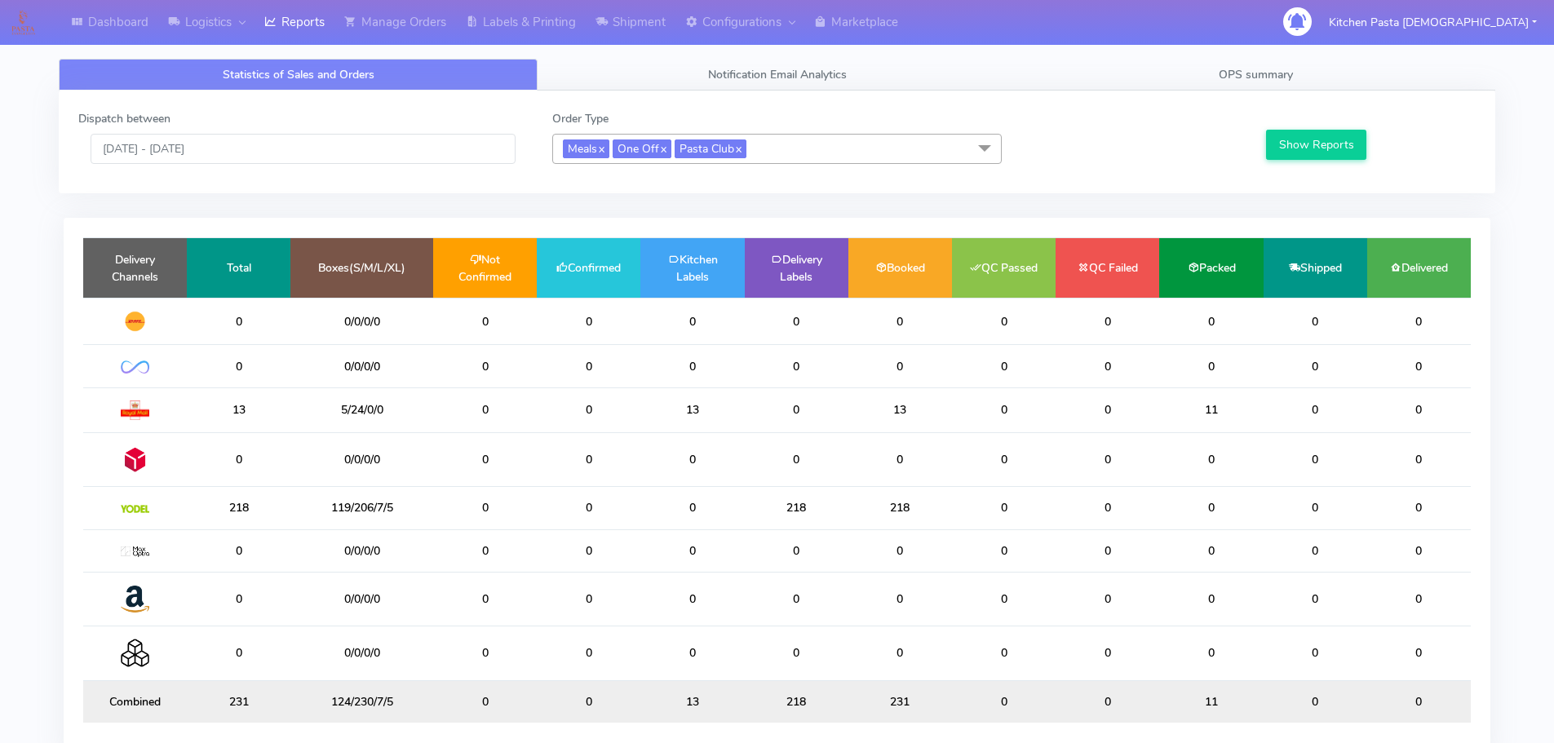
click at [792, 142] on span "Meals x One Off x Pasta Club x" at bounding box center [777, 149] width 450 height 30
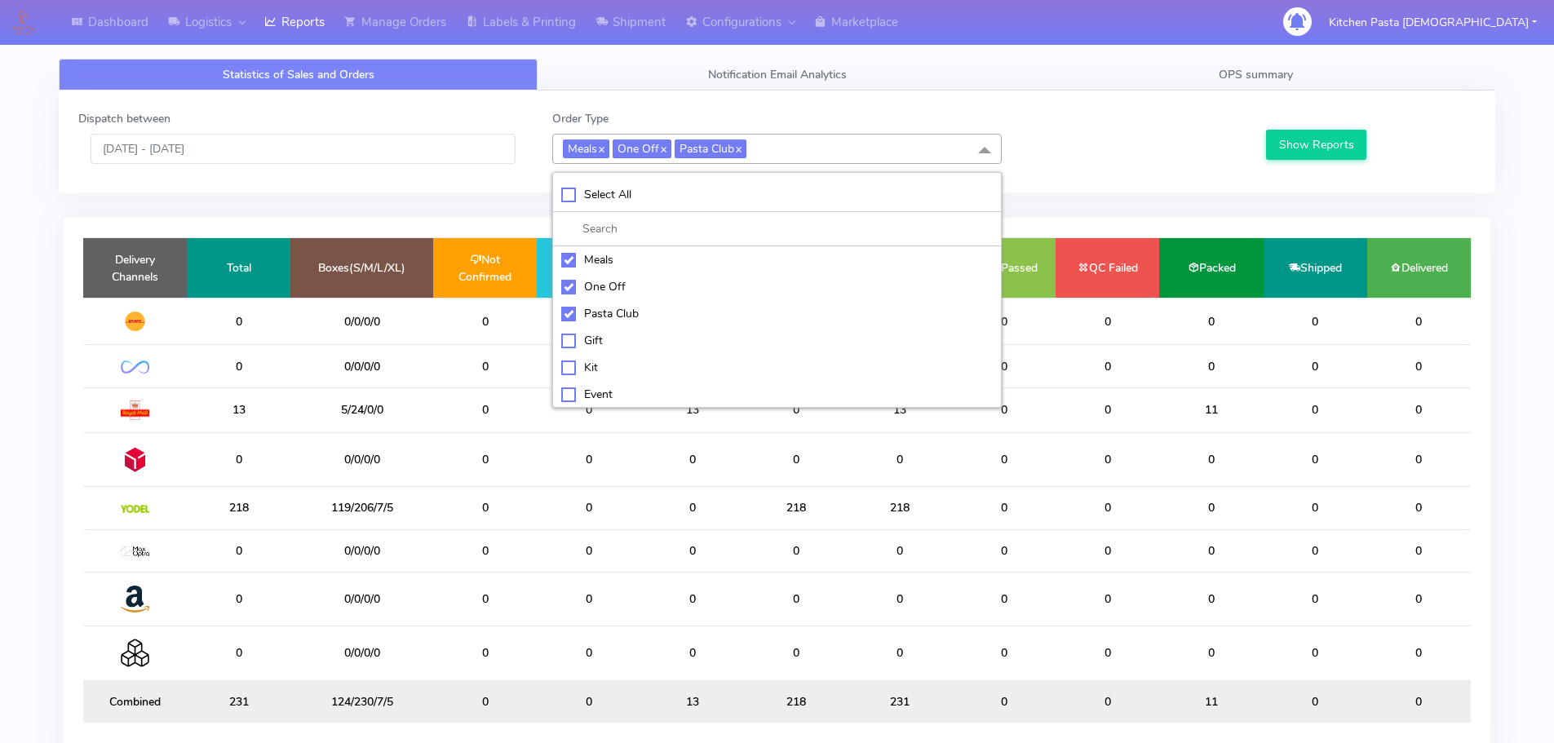
click at [614, 259] on div "Meals" at bounding box center [777, 259] width 432 height 17
checkbox input "false"
click at [607, 290] on div "One Off" at bounding box center [777, 286] width 432 height 17
checkbox input "false"
click at [611, 328] on li "Gift" at bounding box center [777, 340] width 448 height 27
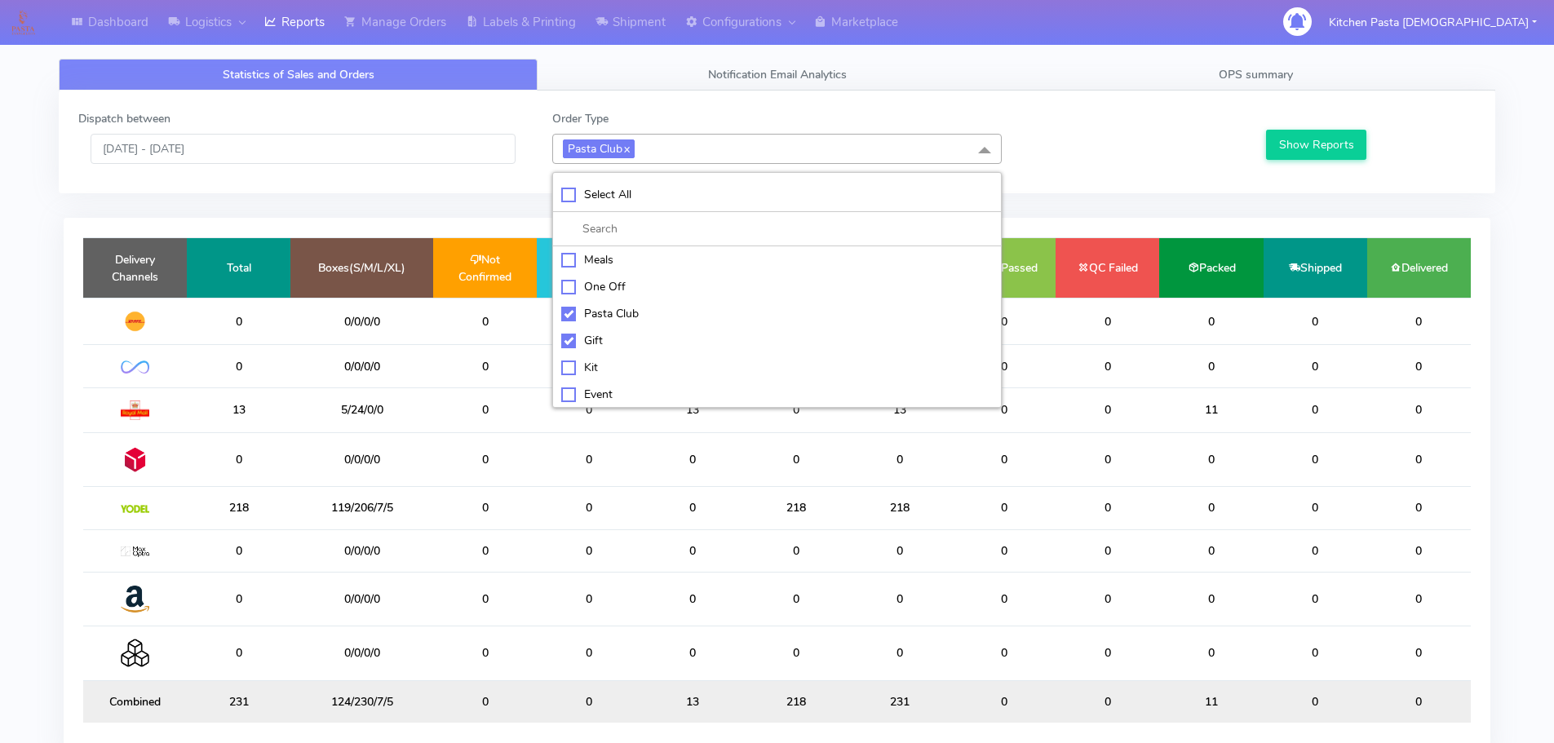
checkbox input "true"
click at [615, 367] on div "Kit" at bounding box center [777, 367] width 432 height 17
checkbox input "true"
click at [594, 336] on div "Gift" at bounding box center [777, 340] width 432 height 17
checkbox input "false"
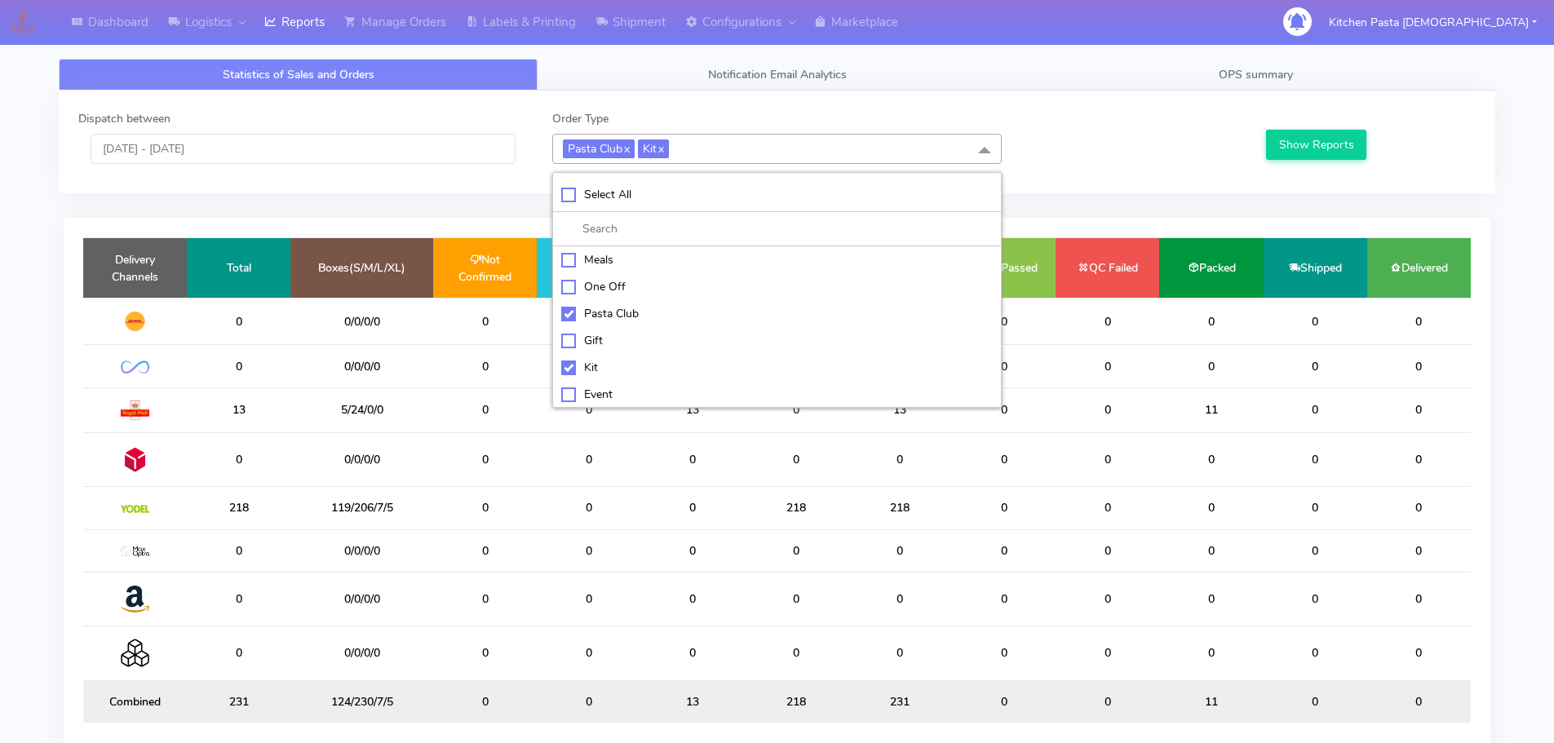
click at [636, 316] on div "Pasta Club" at bounding box center [777, 313] width 432 height 17
checkbox input "false"
click at [1288, 148] on button "Show Reports" at bounding box center [1316, 145] width 100 height 30
